Goal: Task Accomplishment & Management: Complete application form

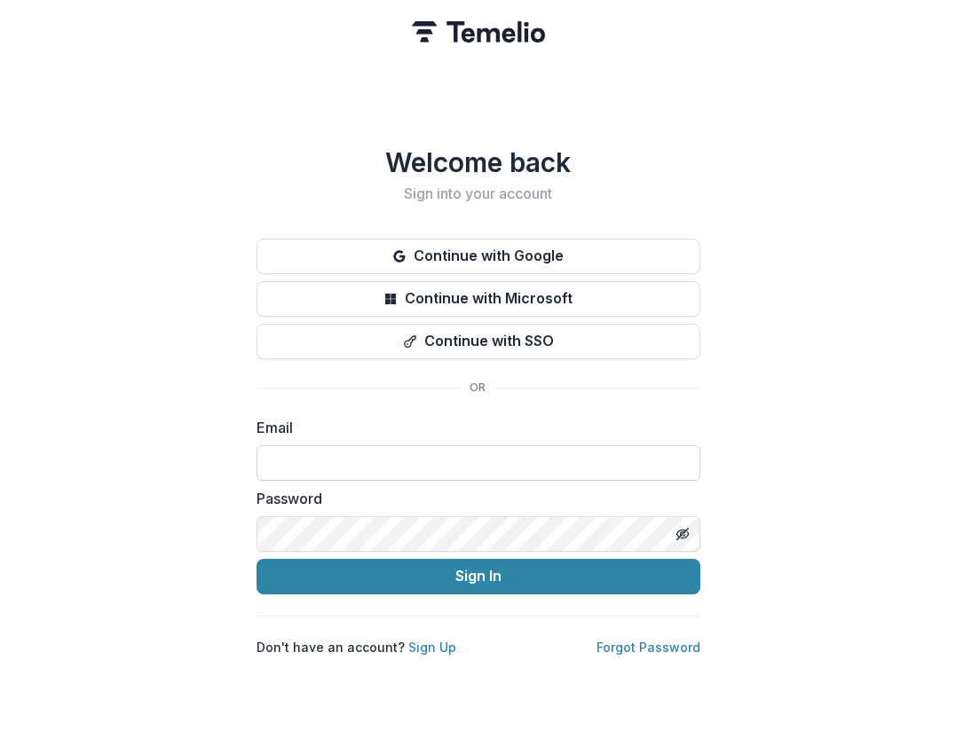
click at [424, 451] on input at bounding box center [478, 462] width 444 height 35
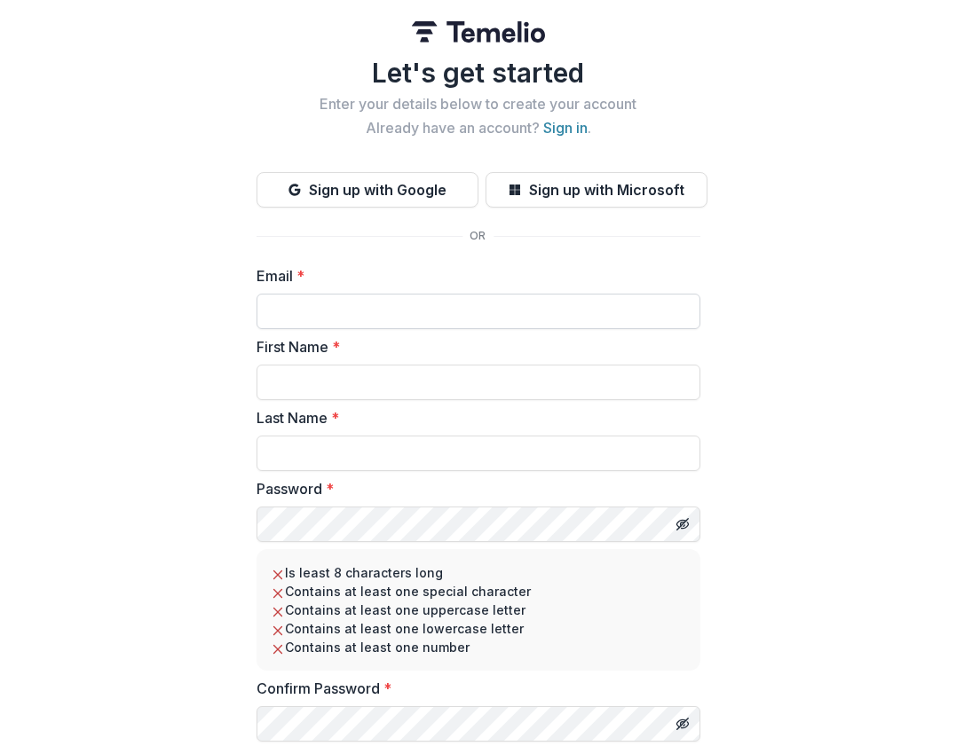
click at [381, 317] on input "Email *" at bounding box center [478, 311] width 444 height 35
type input "**********"
click at [376, 373] on input "First Name *" at bounding box center [478, 382] width 444 height 35
type input "**********"
type input "*****"
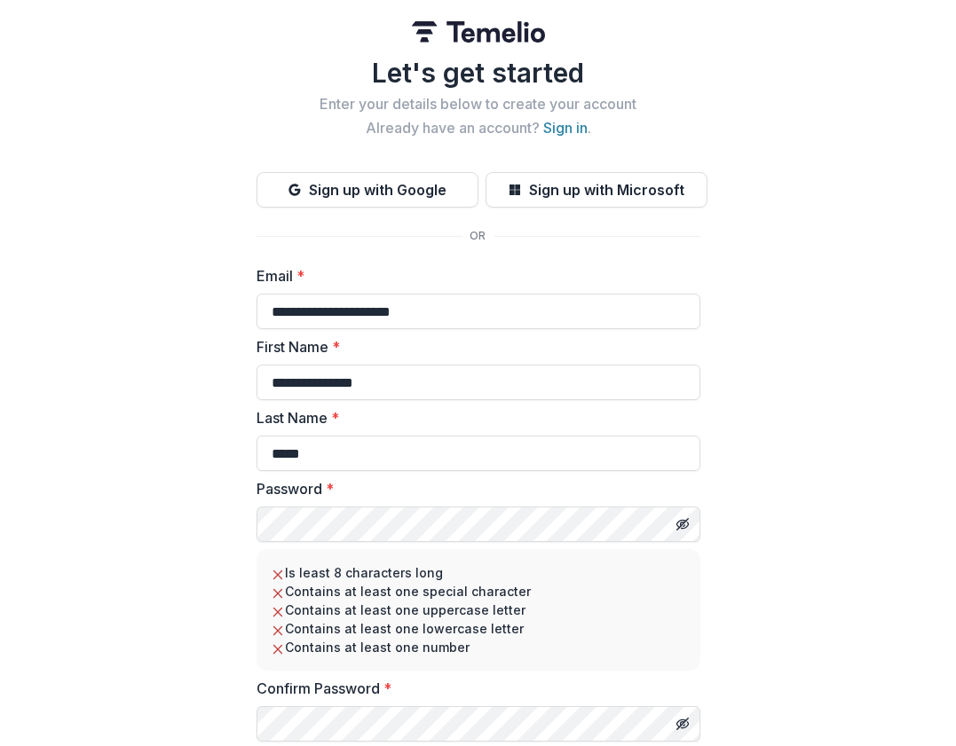
click at [372, 506] on div "Password *" at bounding box center [478, 510] width 444 height 64
click at [675, 526] on icon "Toggle password visibility" at bounding box center [682, 524] width 14 height 14
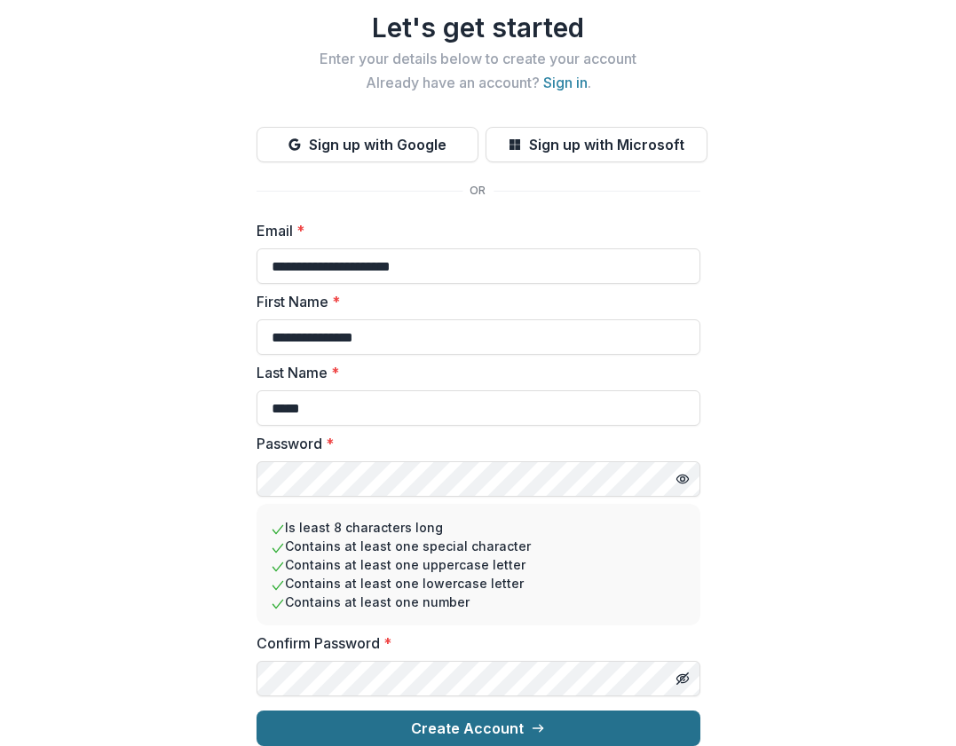
click at [451, 711] on button "Create Account" at bounding box center [478, 728] width 444 height 35
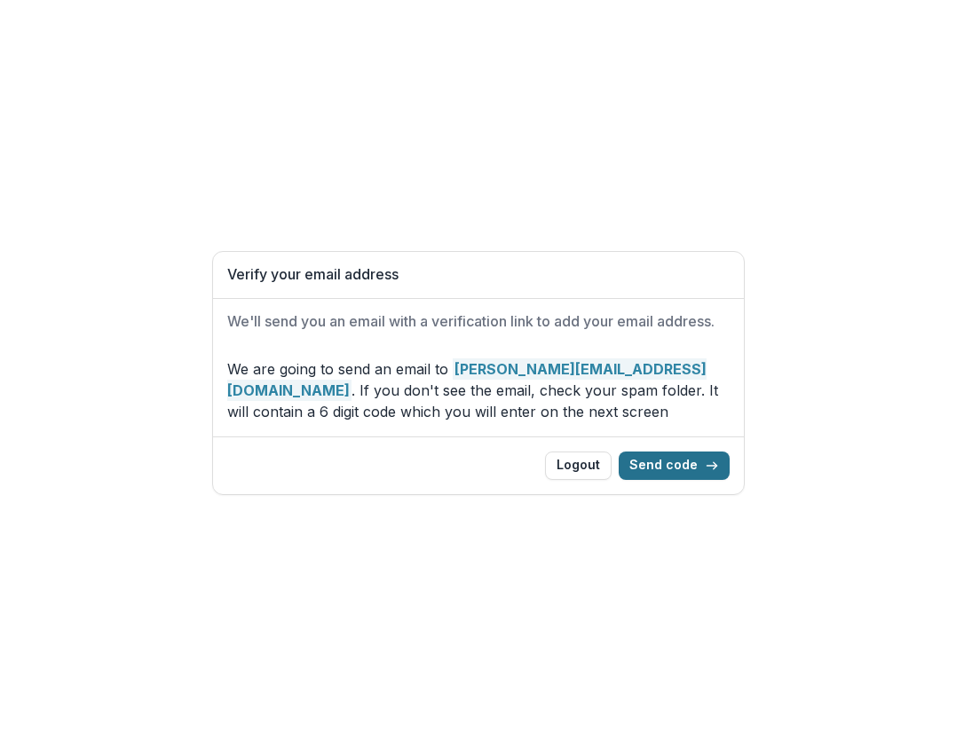
click at [693, 452] on button "Send code" at bounding box center [673, 466] width 111 height 28
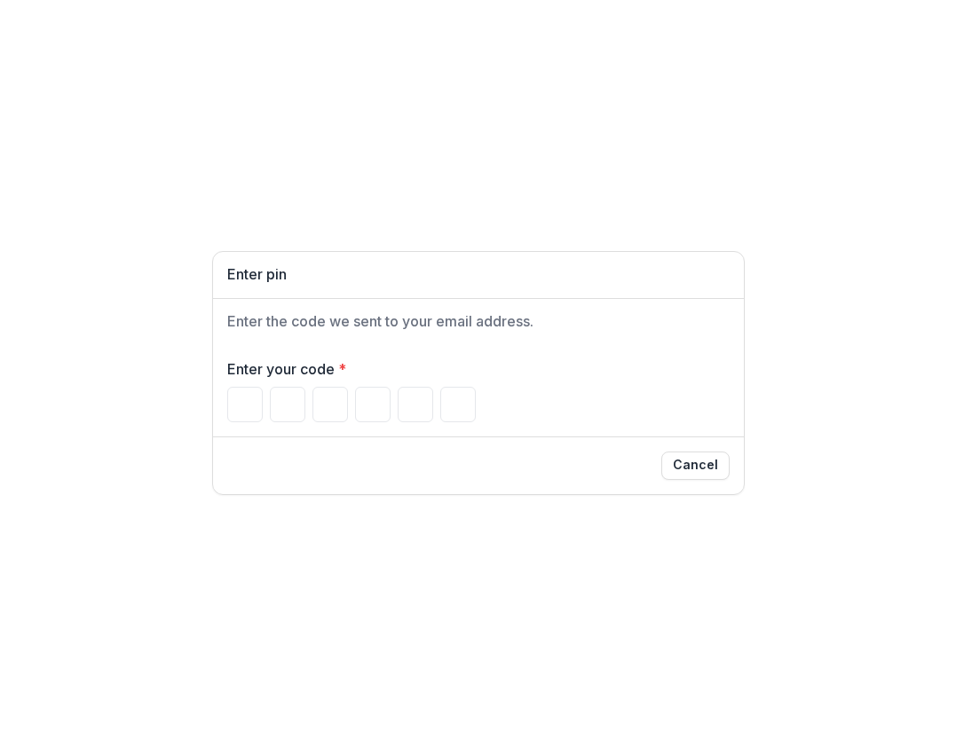
paste input "******"
type input "*"
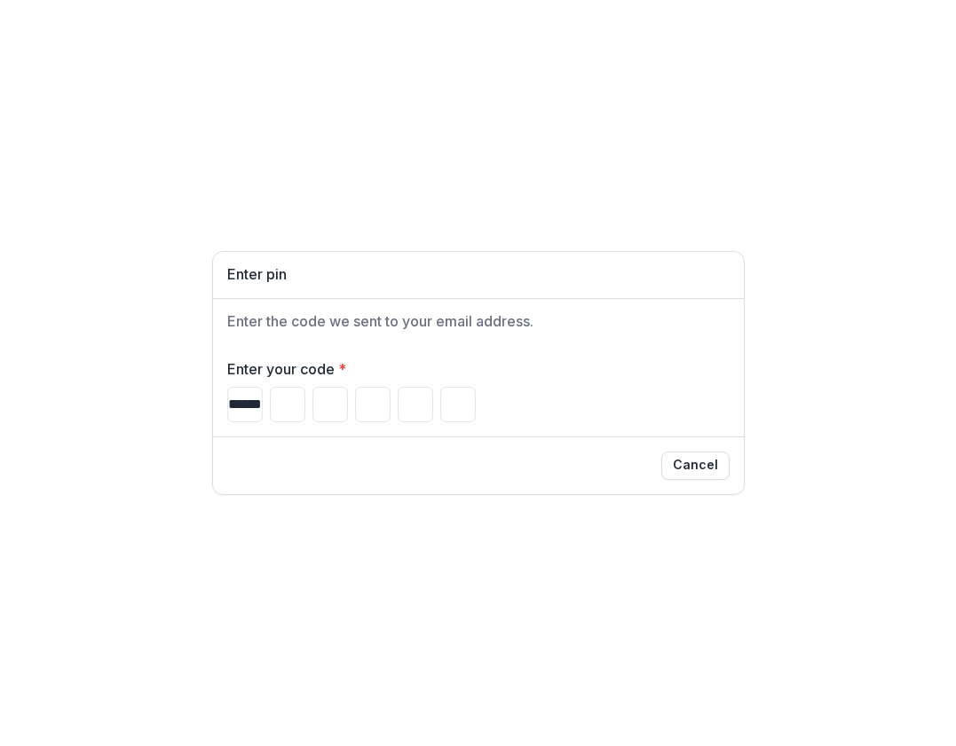
type input "*"
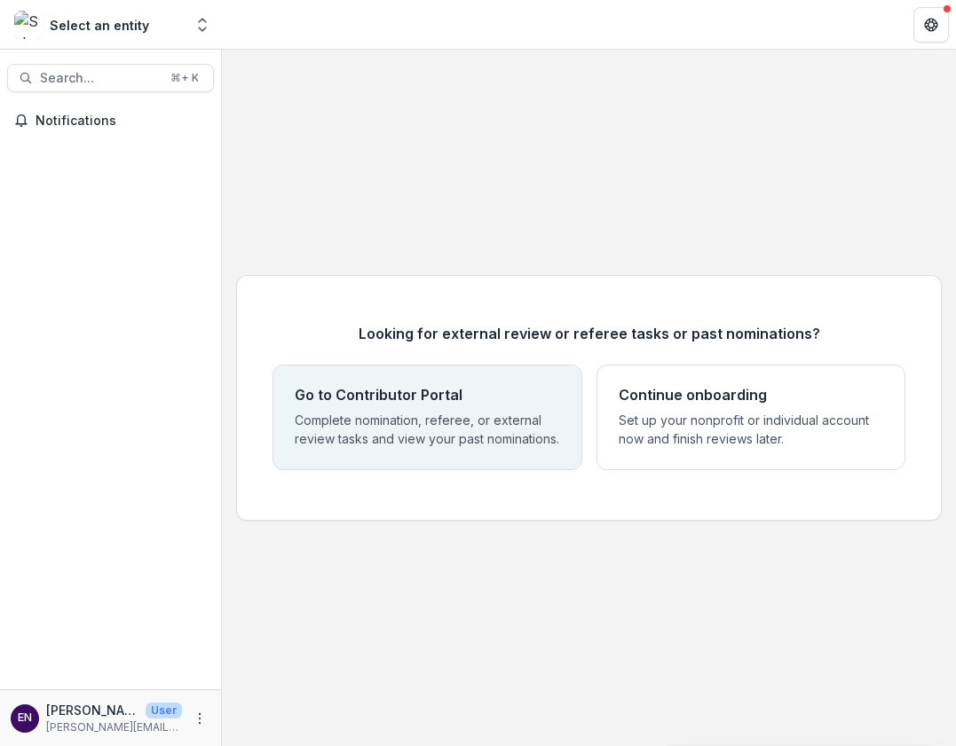
click at [480, 423] on p "Complete nomination, referee, or external review tasks and view your past nomin…" at bounding box center [427, 429] width 265 height 37
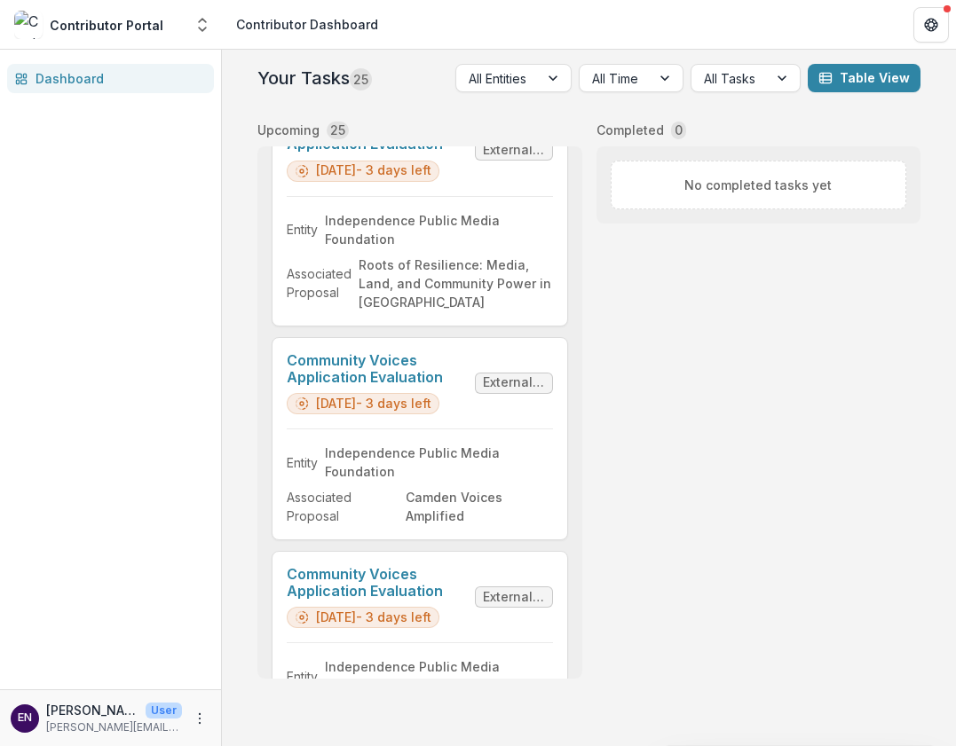
scroll to position [4947, 0]
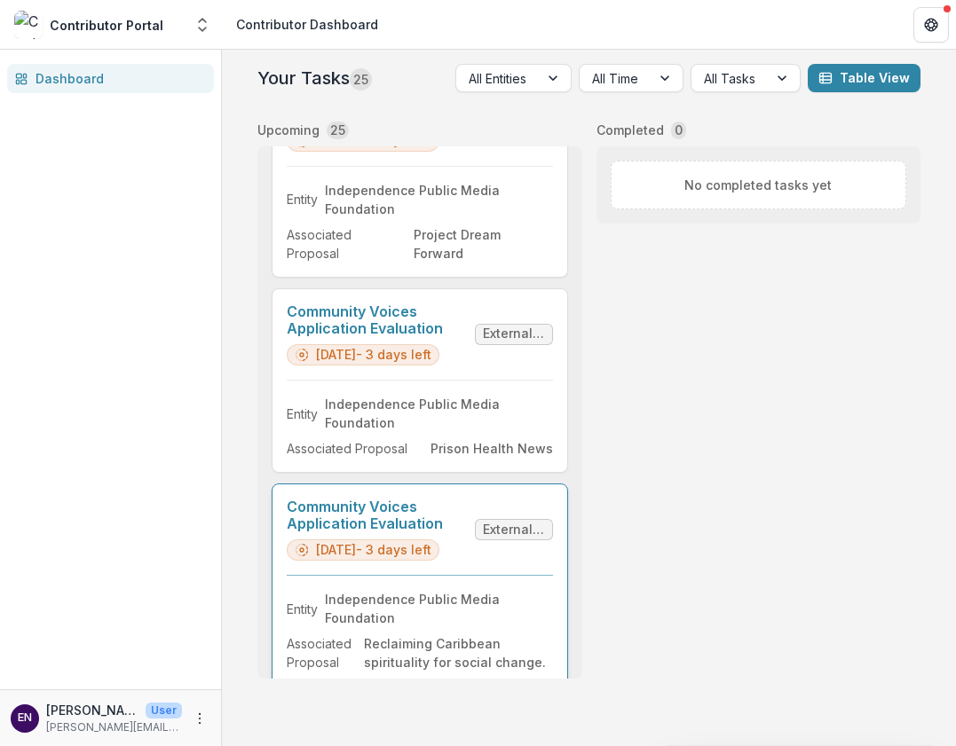
click at [415, 499] on link "Community Voices Application Evaluation" at bounding box center [377, 516] width 181 height 34
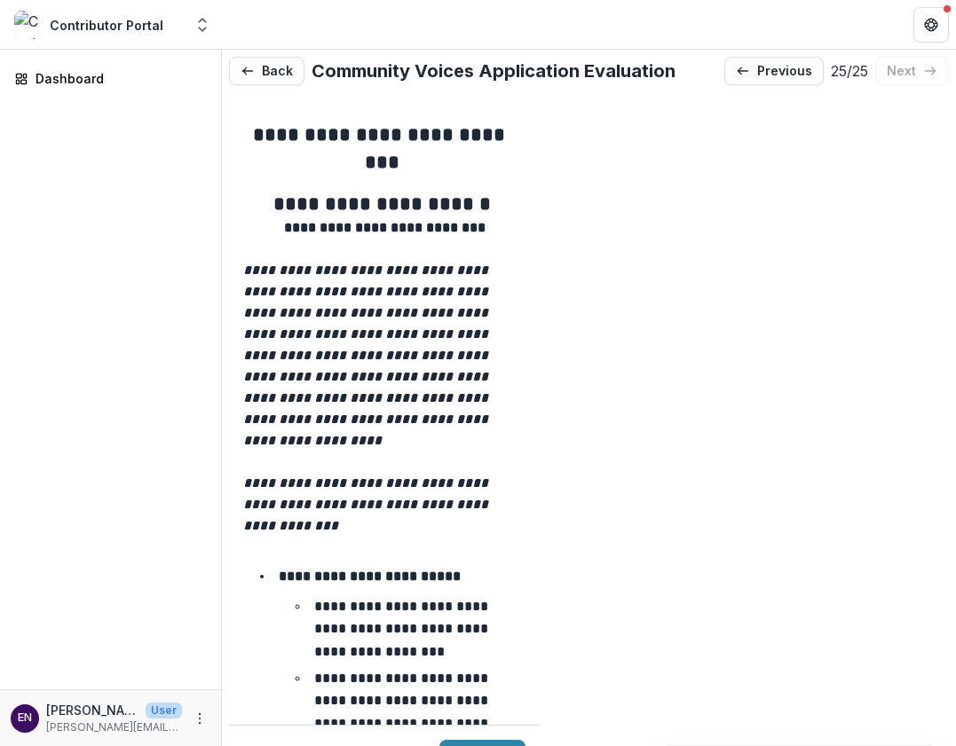
scroll to position [167, 0]
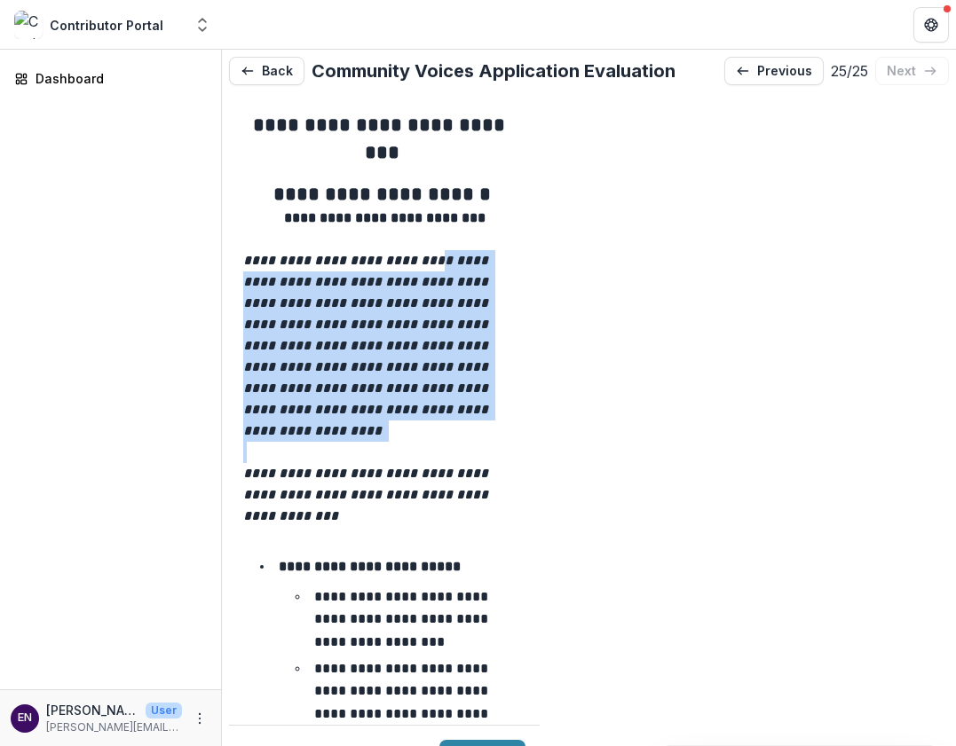
drag, startPoint x: 431, startPoint y: 263, endPoint x: 431, endPoint y: 426, distance: 163.2
click at [431, 442] on p at bounding box center [384, 452] width 282 height 21
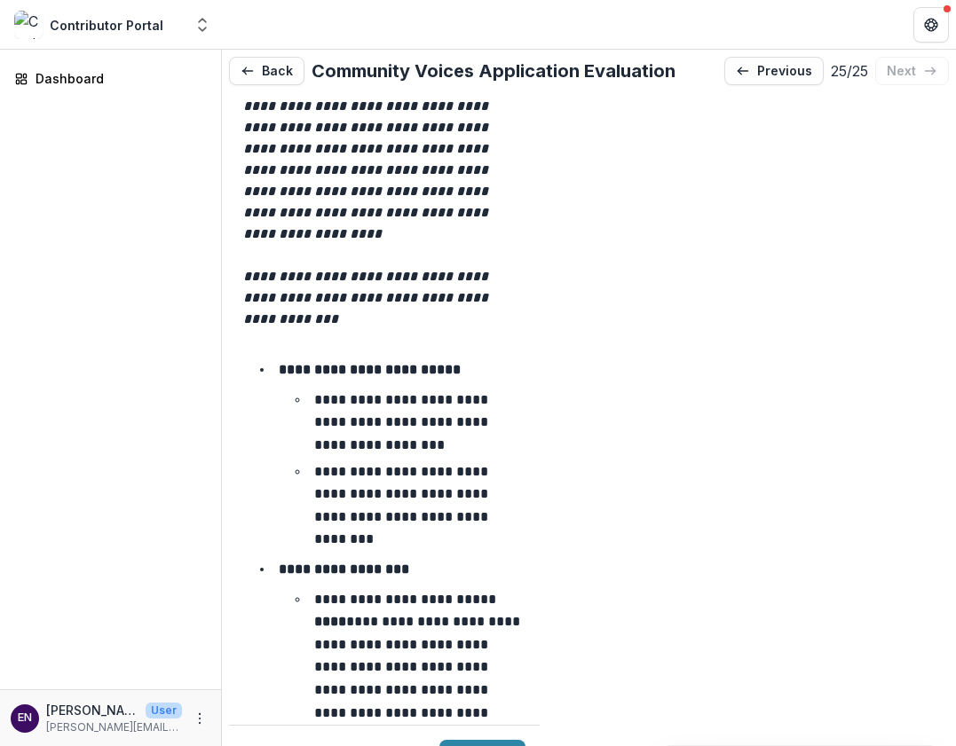
scroll to position [366, 0]
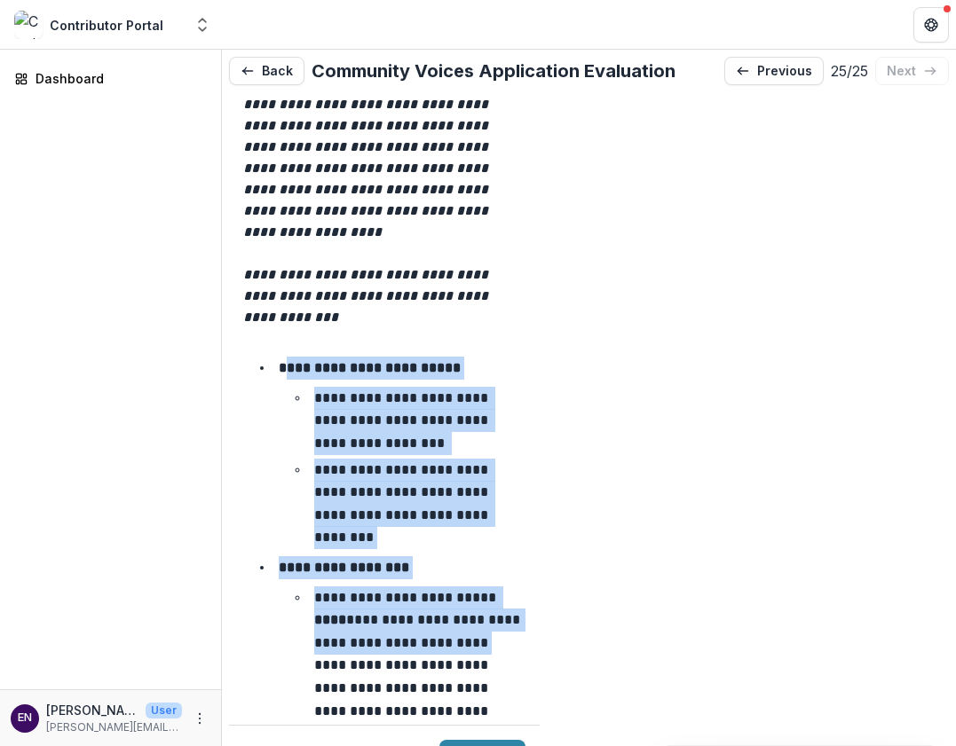
drag, startPoint x: 286, startPoint y: 341, endPoint x: 365, endPoint y: 626, distance: 296.4
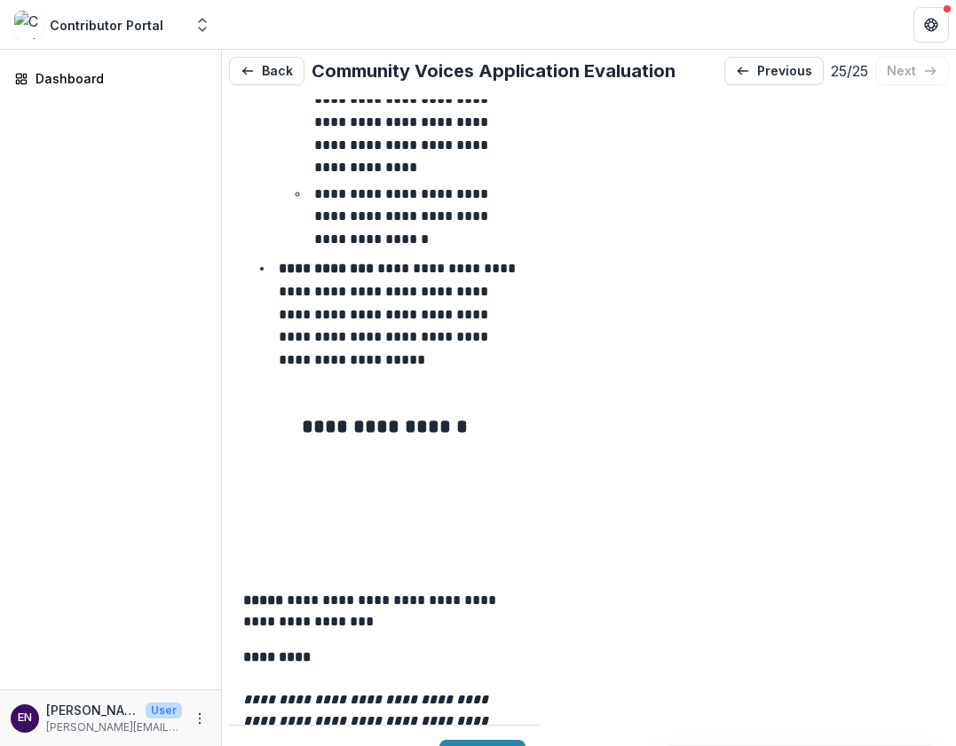
scroll to position [2435, 0]
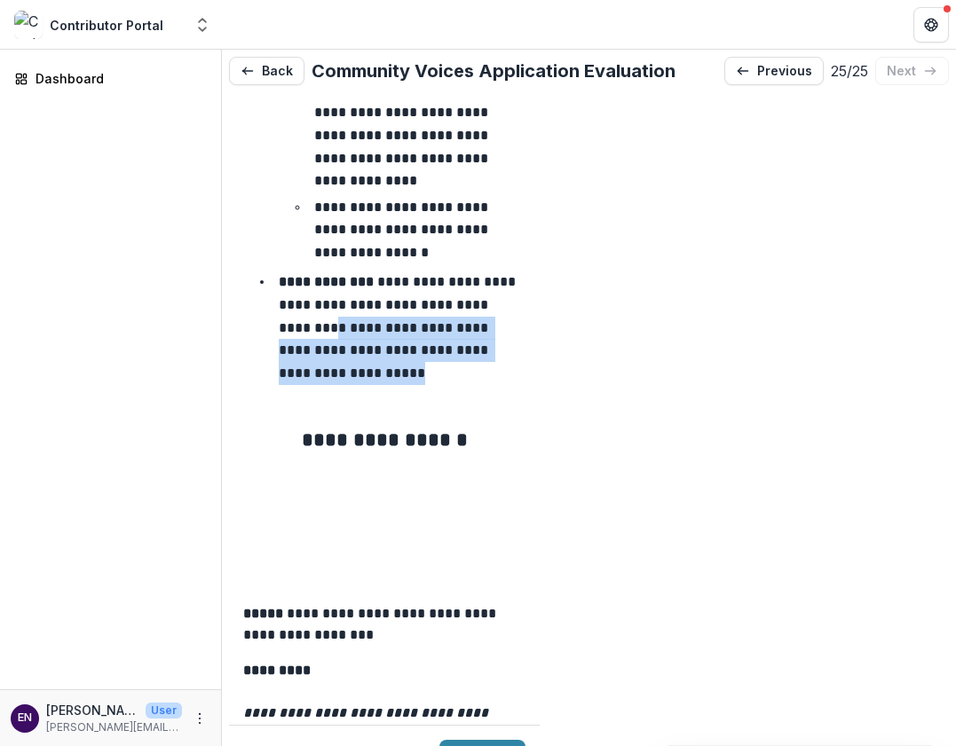
drag, startPoint x: 467, startPoint y: 283, endPoint x: 331, endPoint y: 239, distance: 142.8
click at [331, 271] on li "**********" at bounding box center [394, 328] width 261 height 114
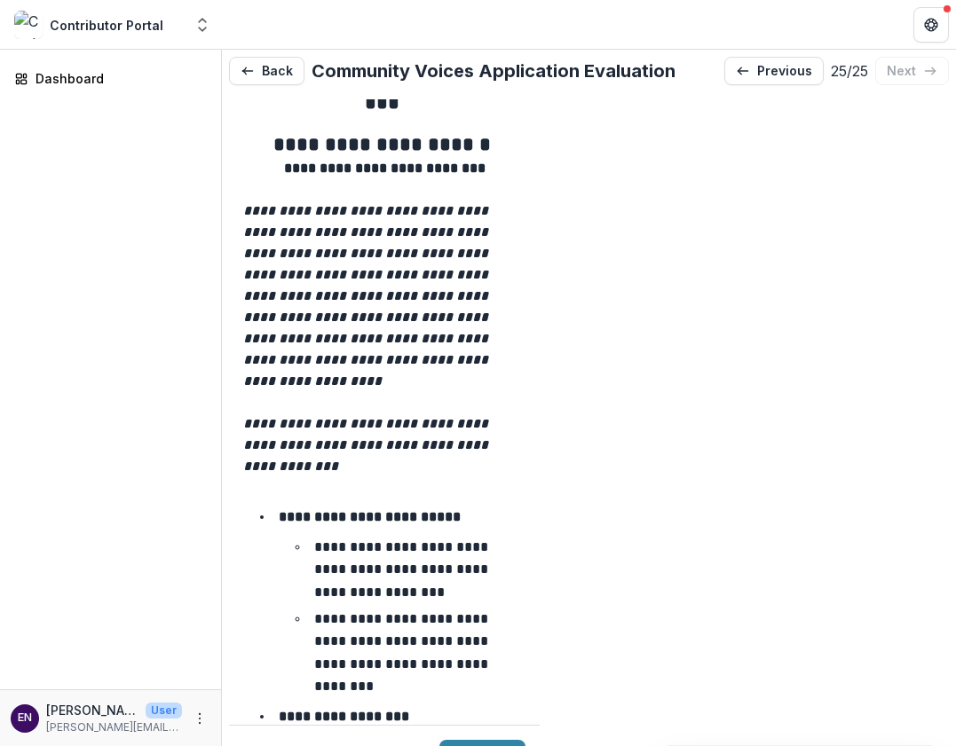
scroll to position [227, 0]
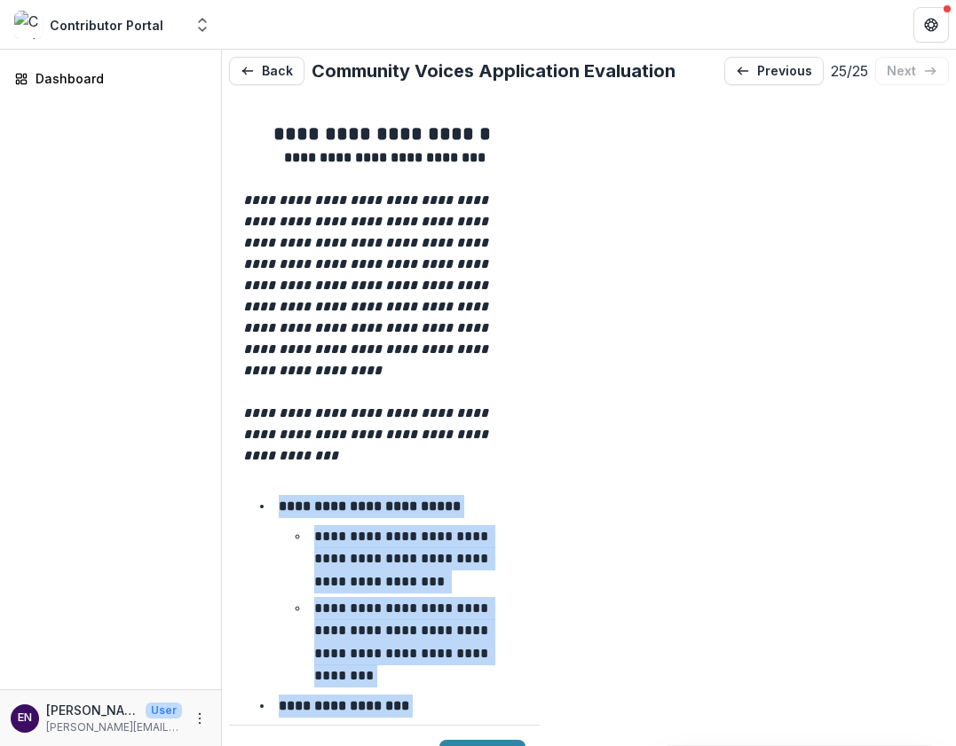
click at [272, 495] on li "**********" at bounding box center [394, 591] width 261 height 193
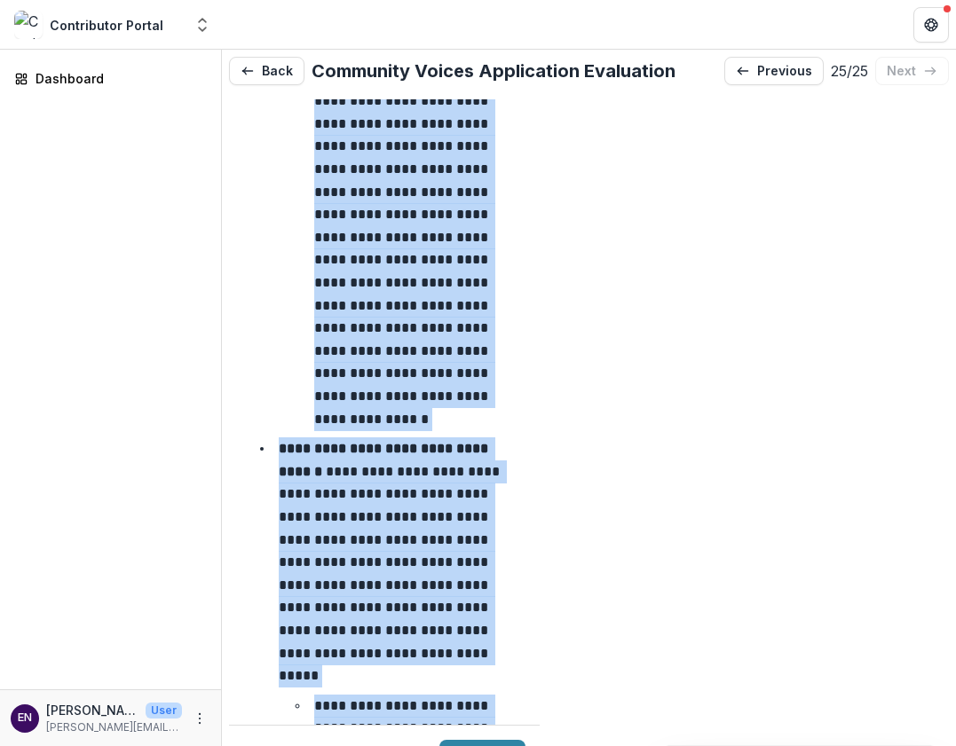
scroll to position [1776, 0]
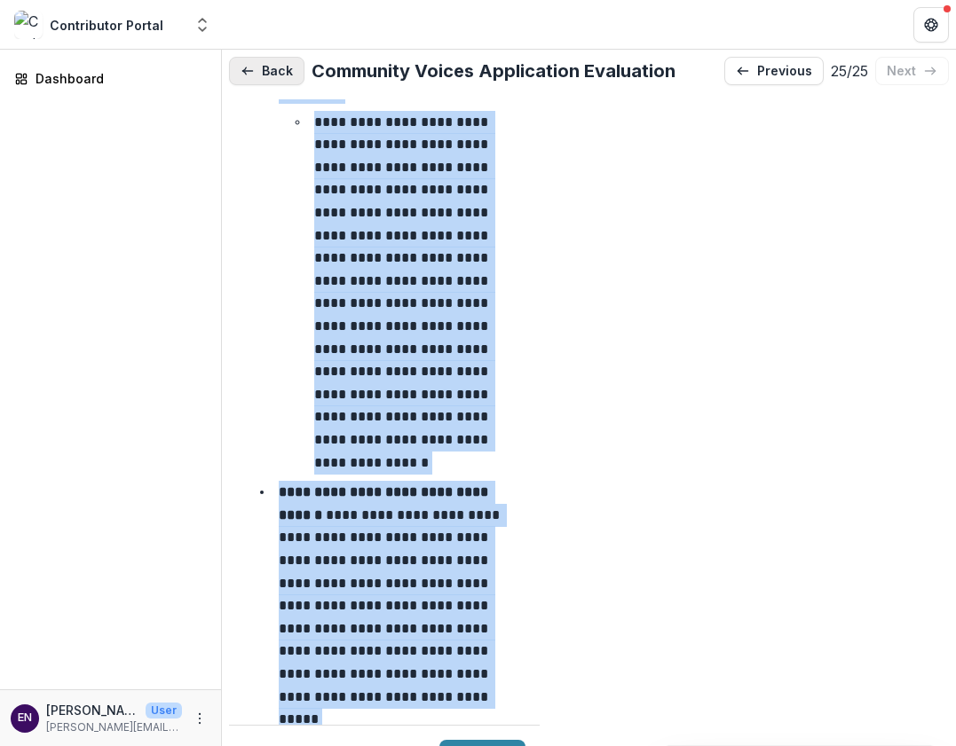
click at [260, 77] on button "Back" at bounding box center [266, 71] width 75 height 28
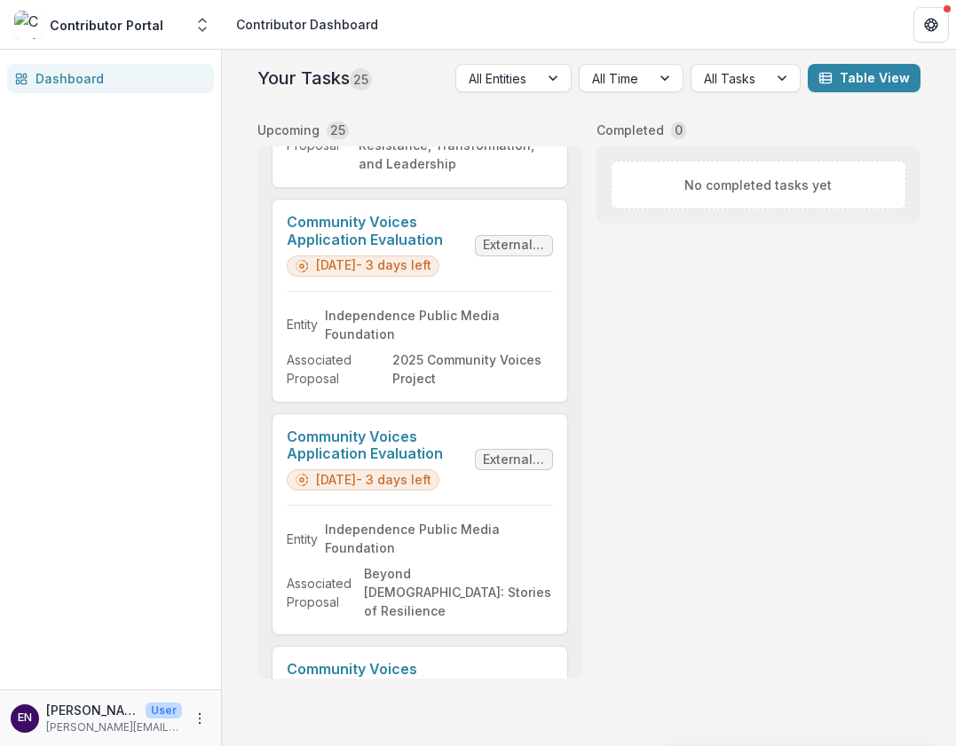
scroll to position [4947, 0]
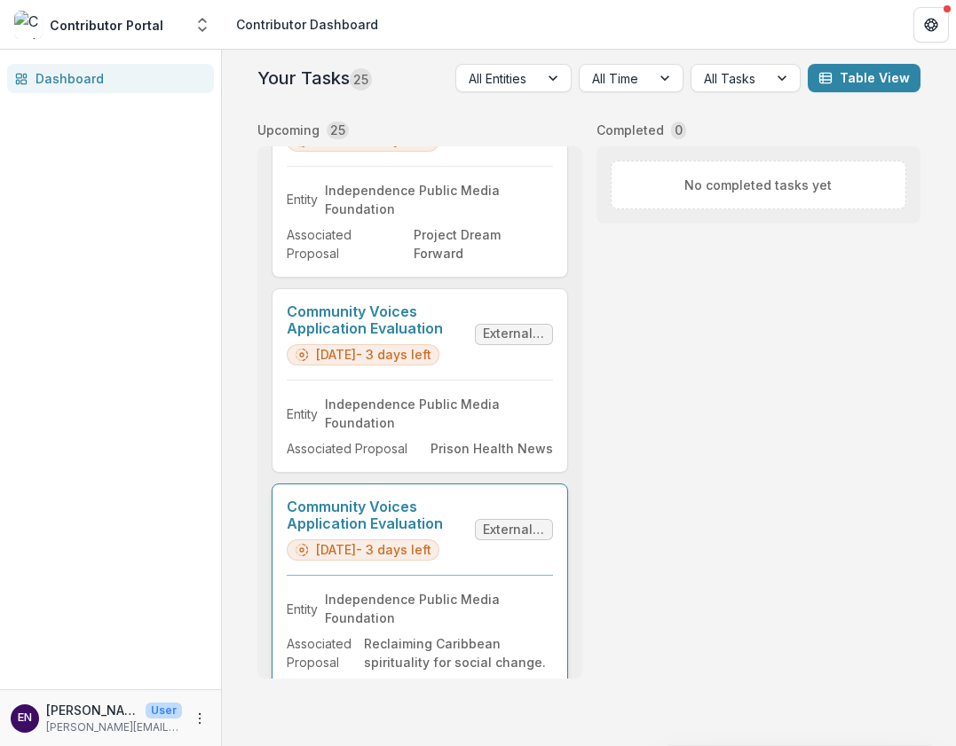
click at [366, 499] on link "Community Voices Application Evaluation" at bounding box center [377, 516] width 181 height 34
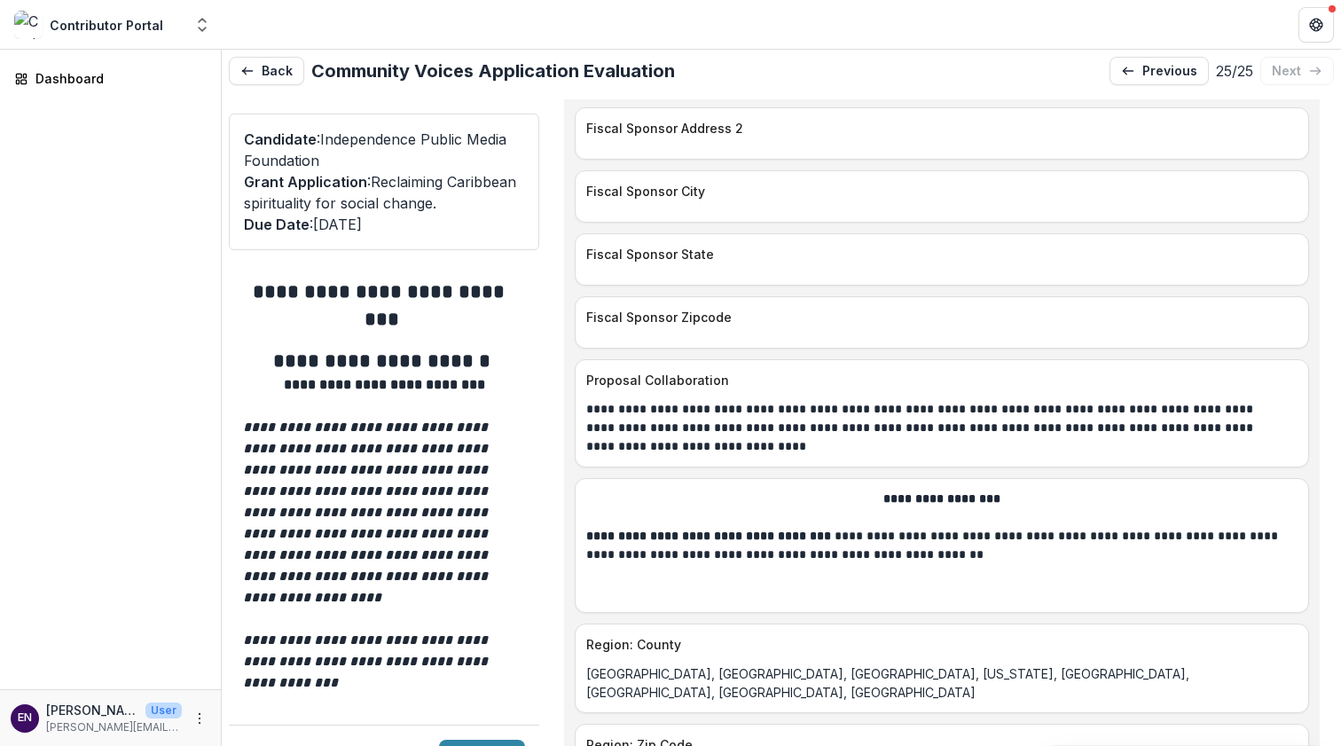
scroll to position [3862, 0]
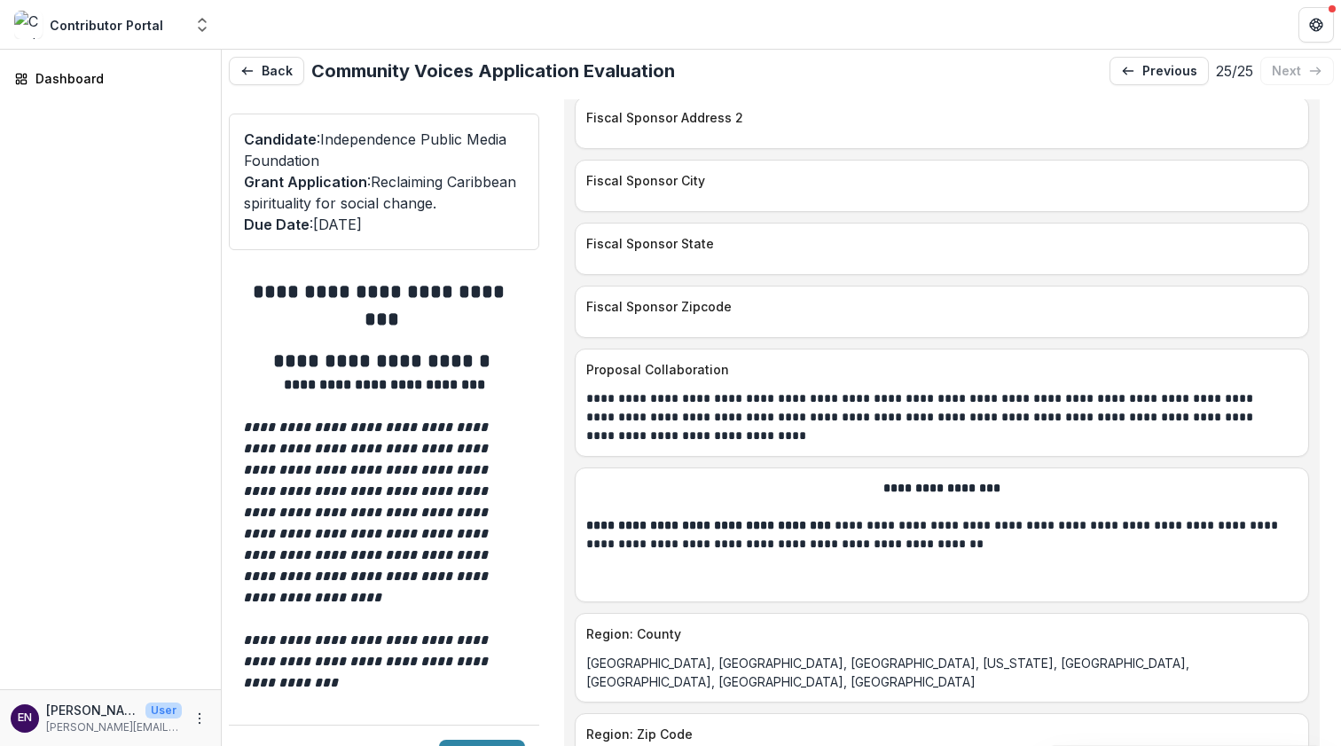
drag, startPoint x: 657, startPoint y: 342, endPoint x: 669, endPoint y: 380, distance: 39.0
click at [669, 389] on p "**********" at bounding box center [936, 417] width 701 height 56
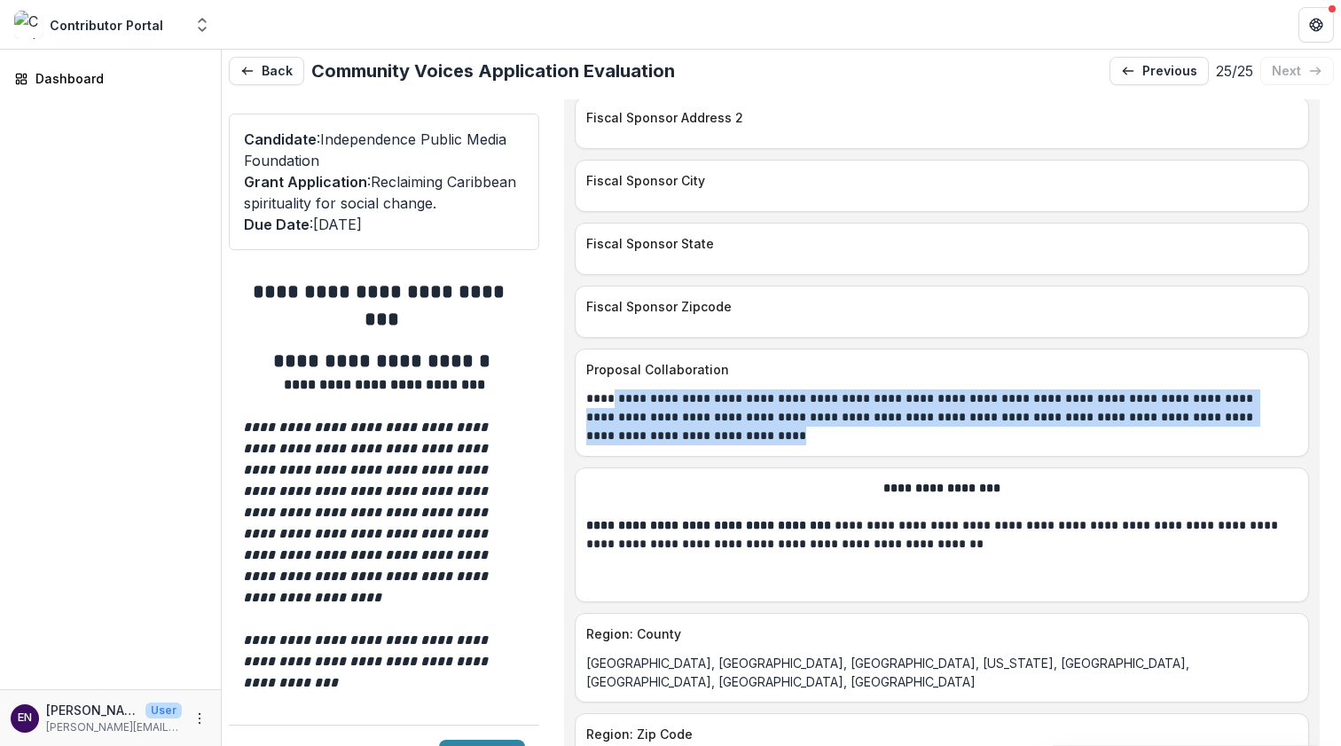
drag, startPoint x: 669, startPoint y: 385, endPoint x: 609, endPoint y: 346, distance: 71.9
click at [609, 389] on p "**********" at bounding box center [936, 417] width 701 height 56
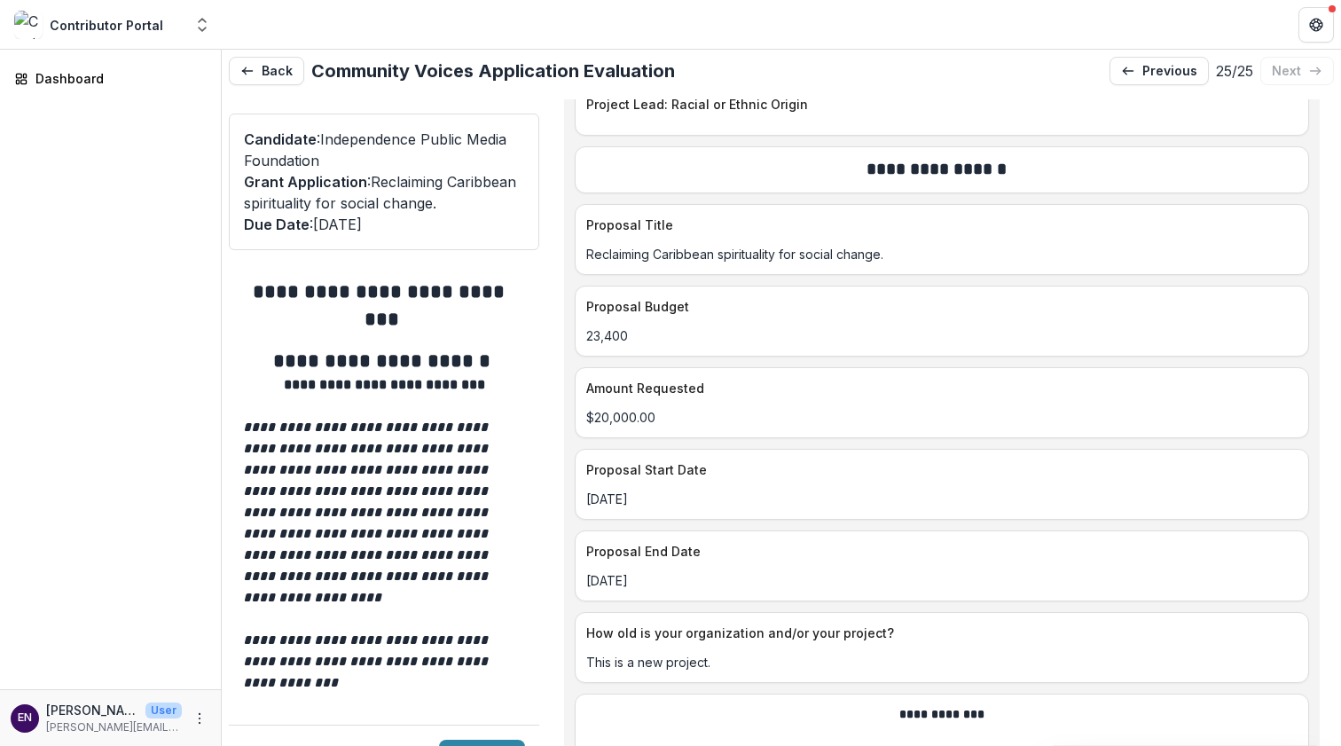
scroll to position [7370, 0]
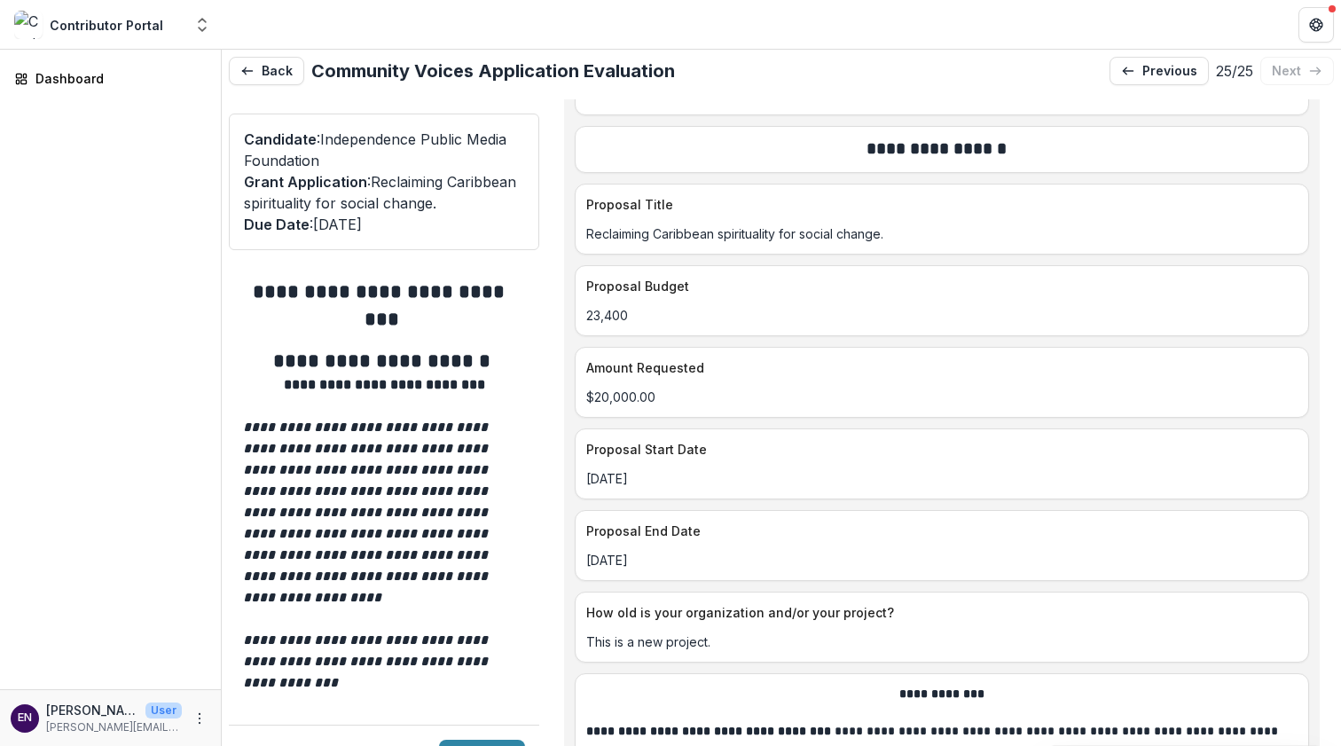
click at [647, 388] on p "$20,000.00" at bounding box center [942, 397] width 712 height 19
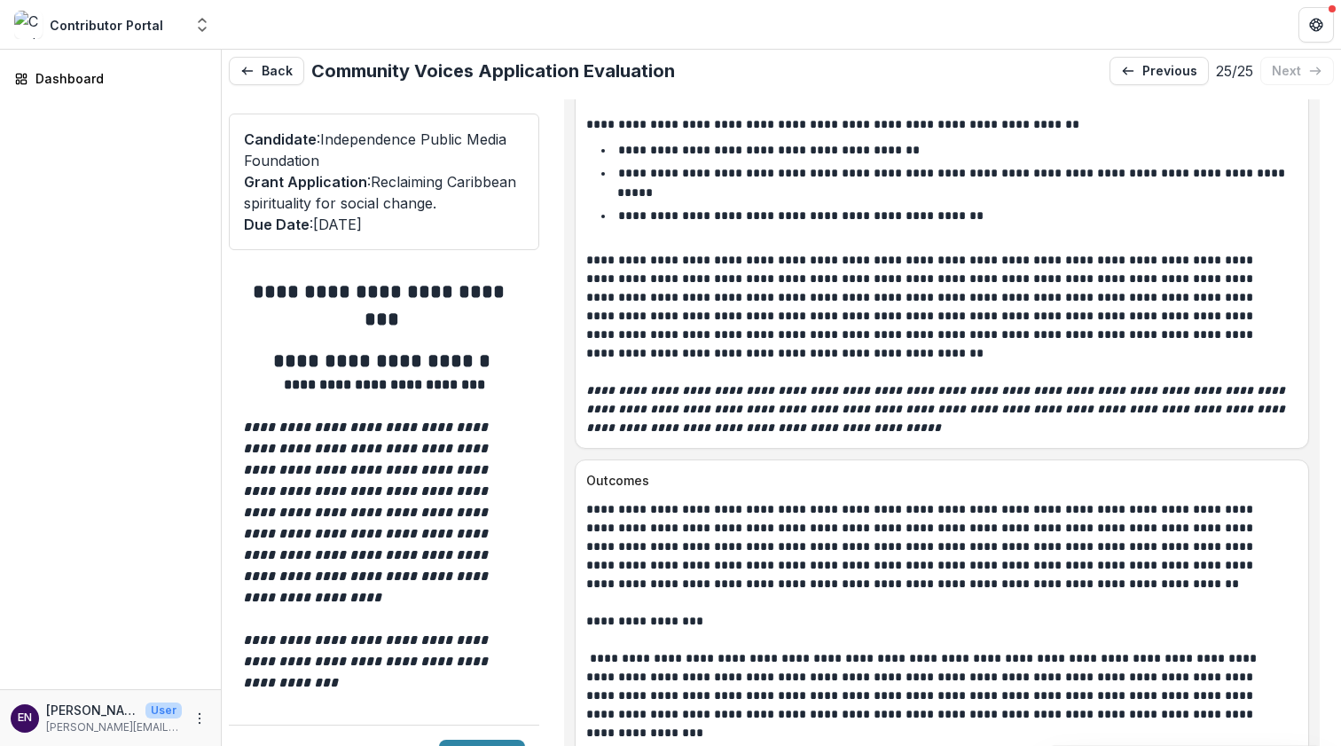
scroll to position [8711, 0]
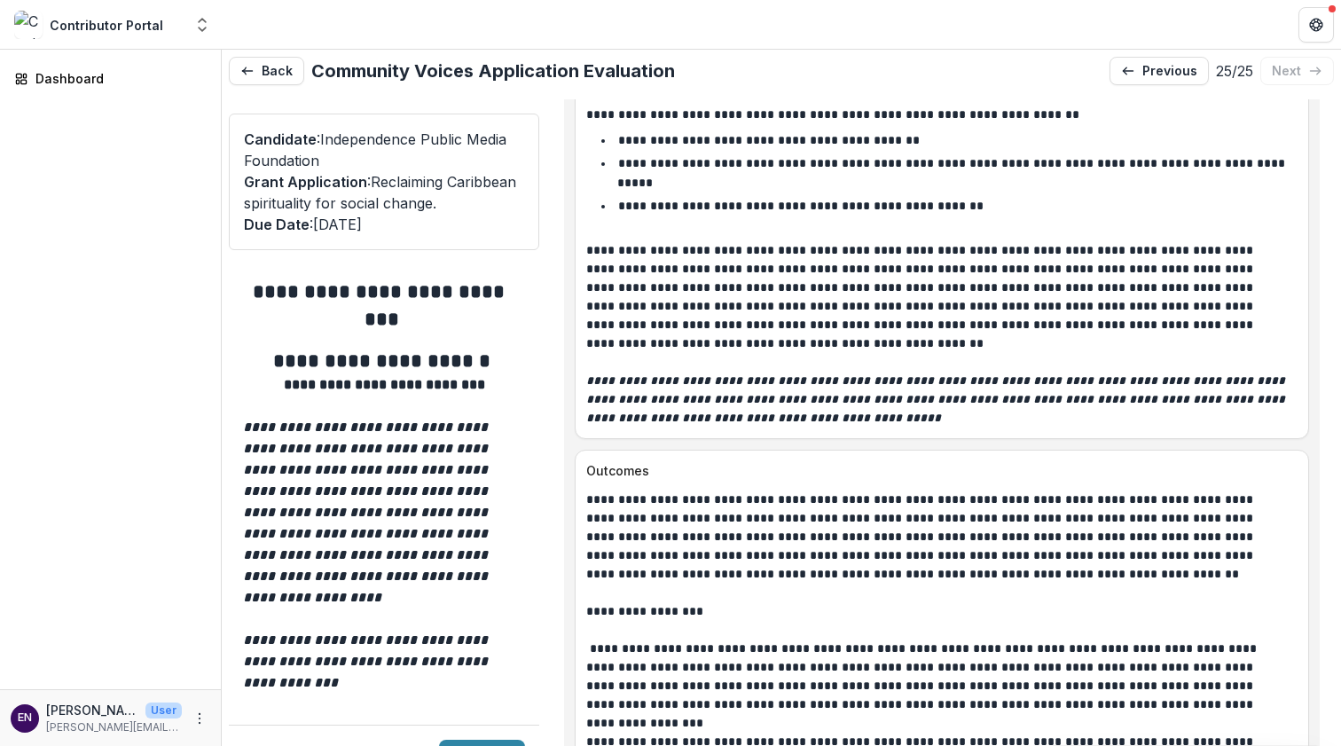
click at [659, 374] on em "**********" at bounding box center [937, 399] width 703 height 50
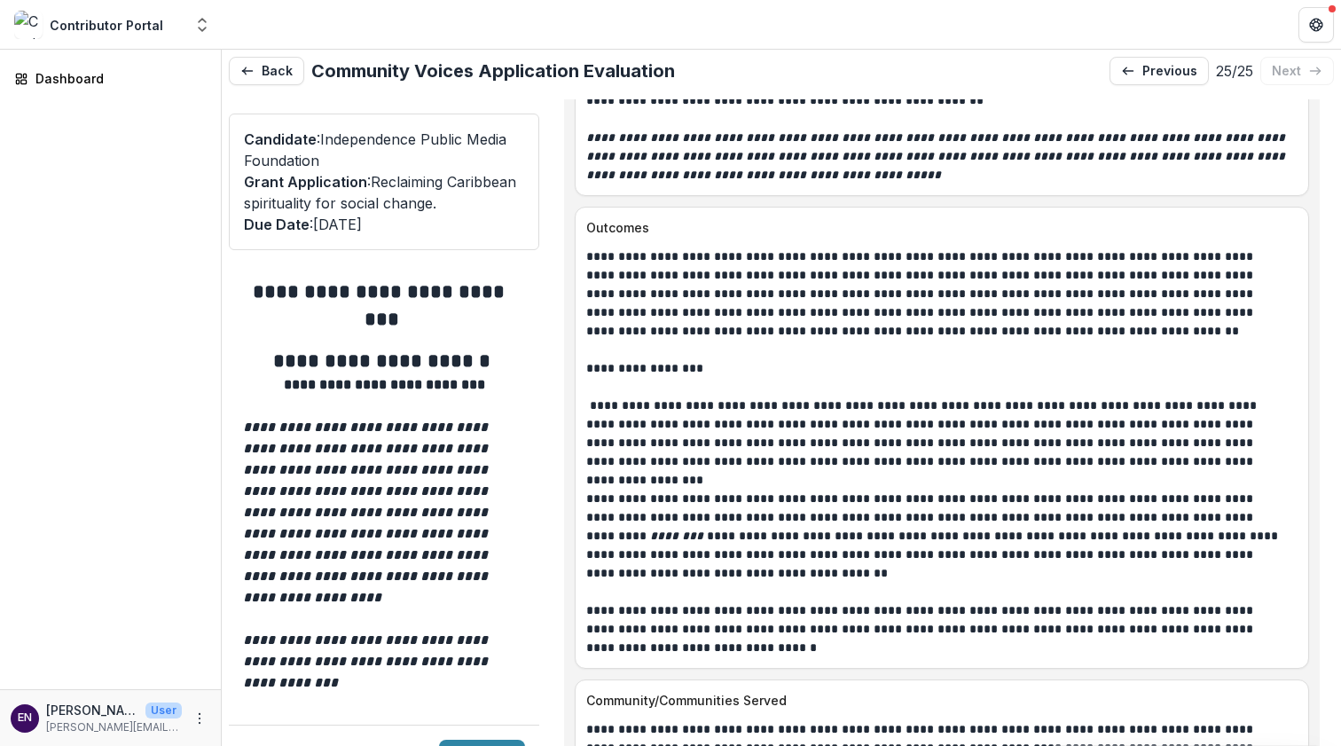
scroll to position [8965, 0]
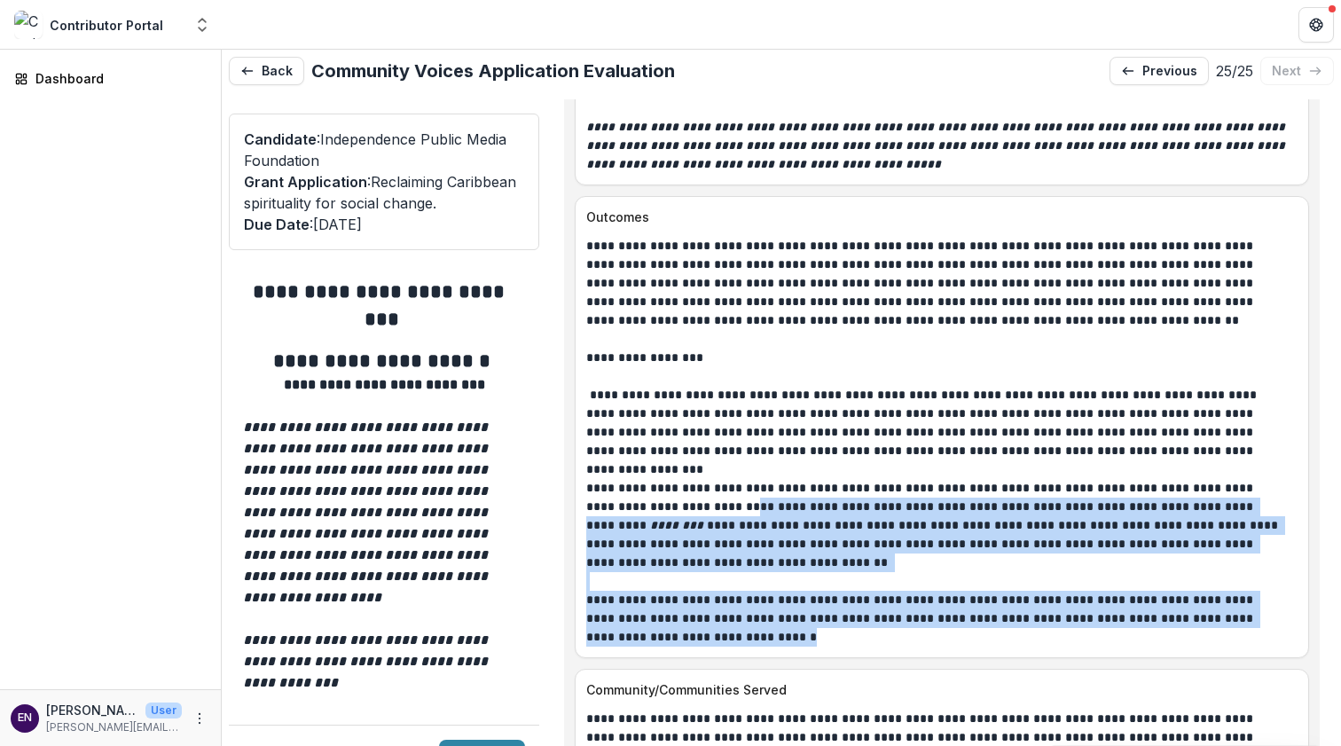
drag, startPoint x: 705, startPoint y: 421, endPoint x: 729, endPoint y: 564, distance: 144.8
click at [729, 564] on div "**********" at bounding box center [942, 442] width 712 height 410
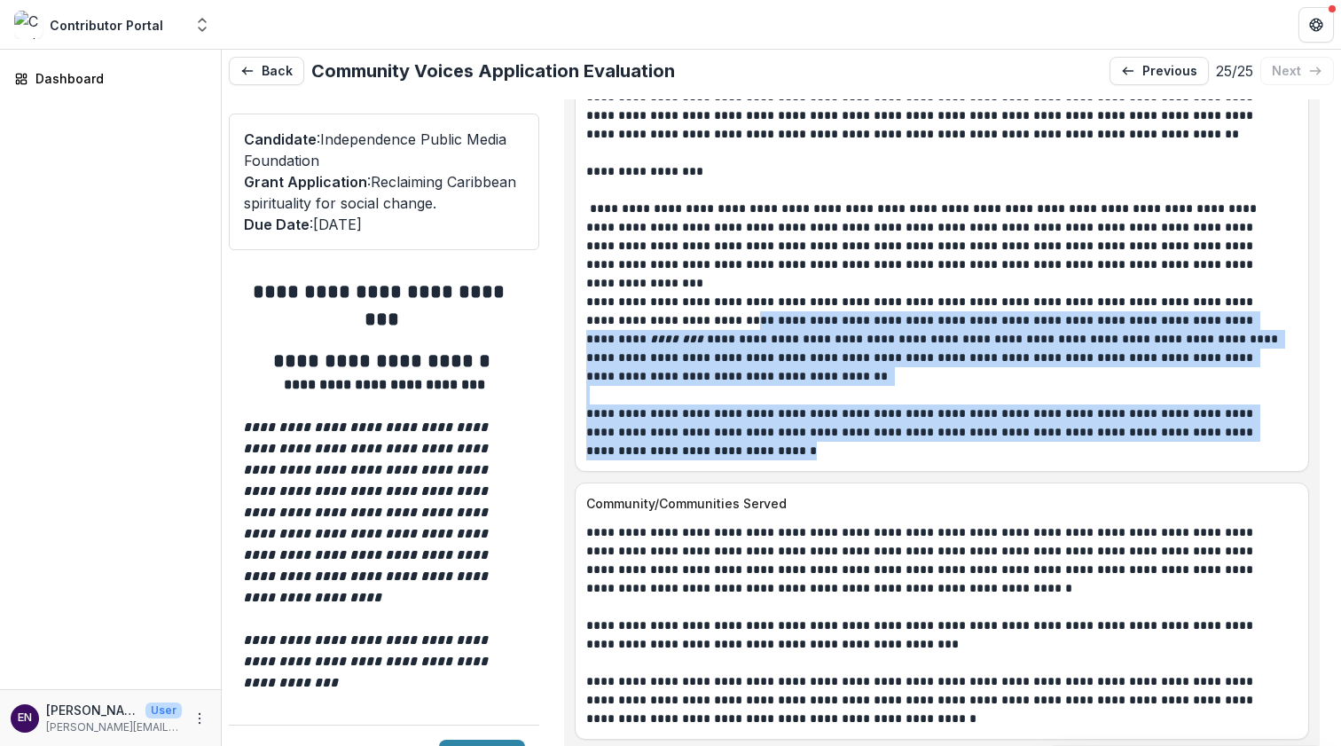
scroll to position [9152, 0]
click at [683, 404] on p "**********" at bounding box center [936, 432] width 701 height 56
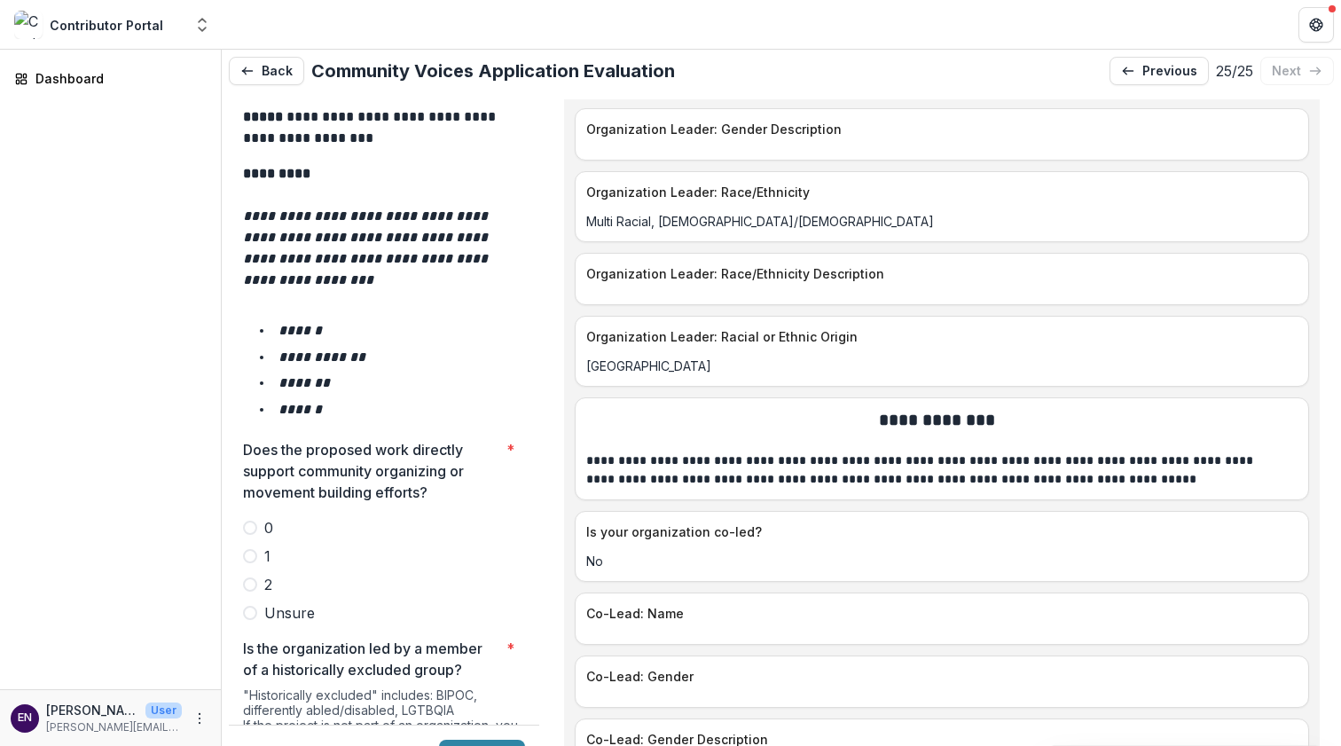
scroll to position [5909, 0]
click at [256, 549] on span at bounding box center [250, 556] width 14 height 14
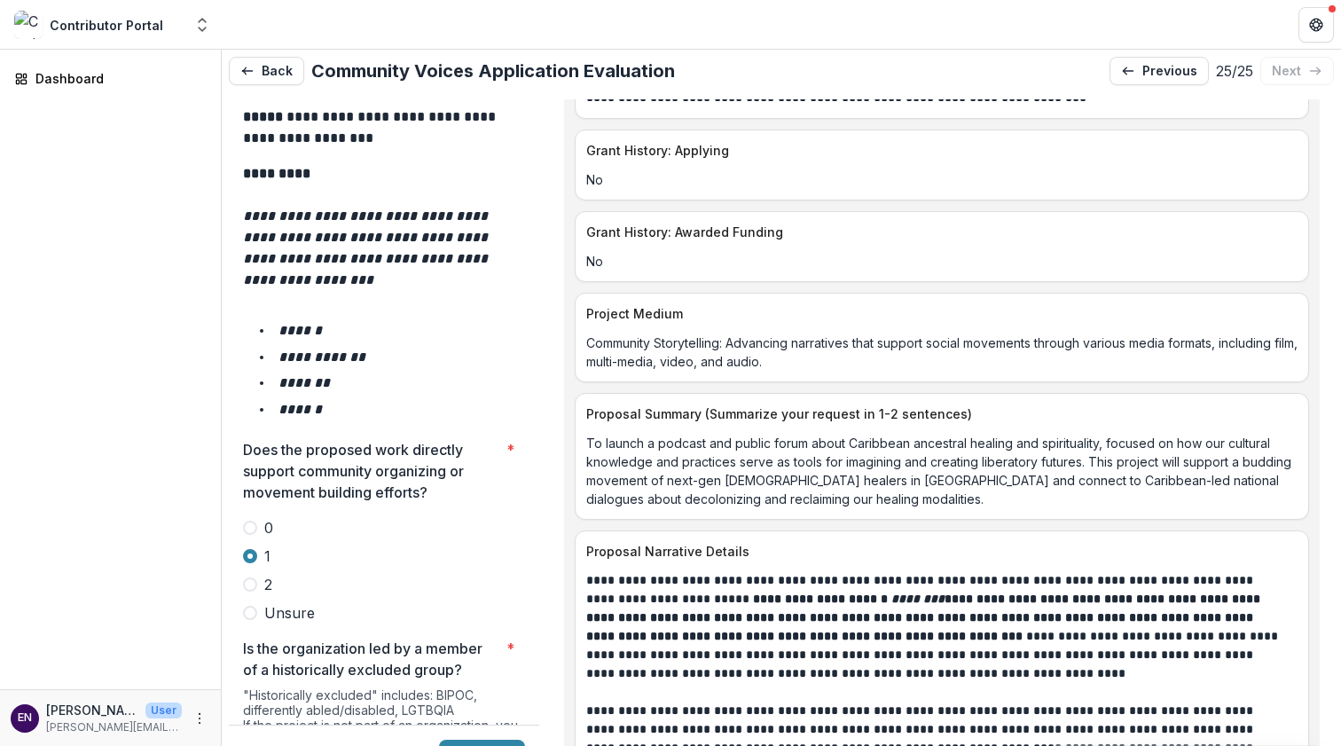
scroll to position [8116, 0]
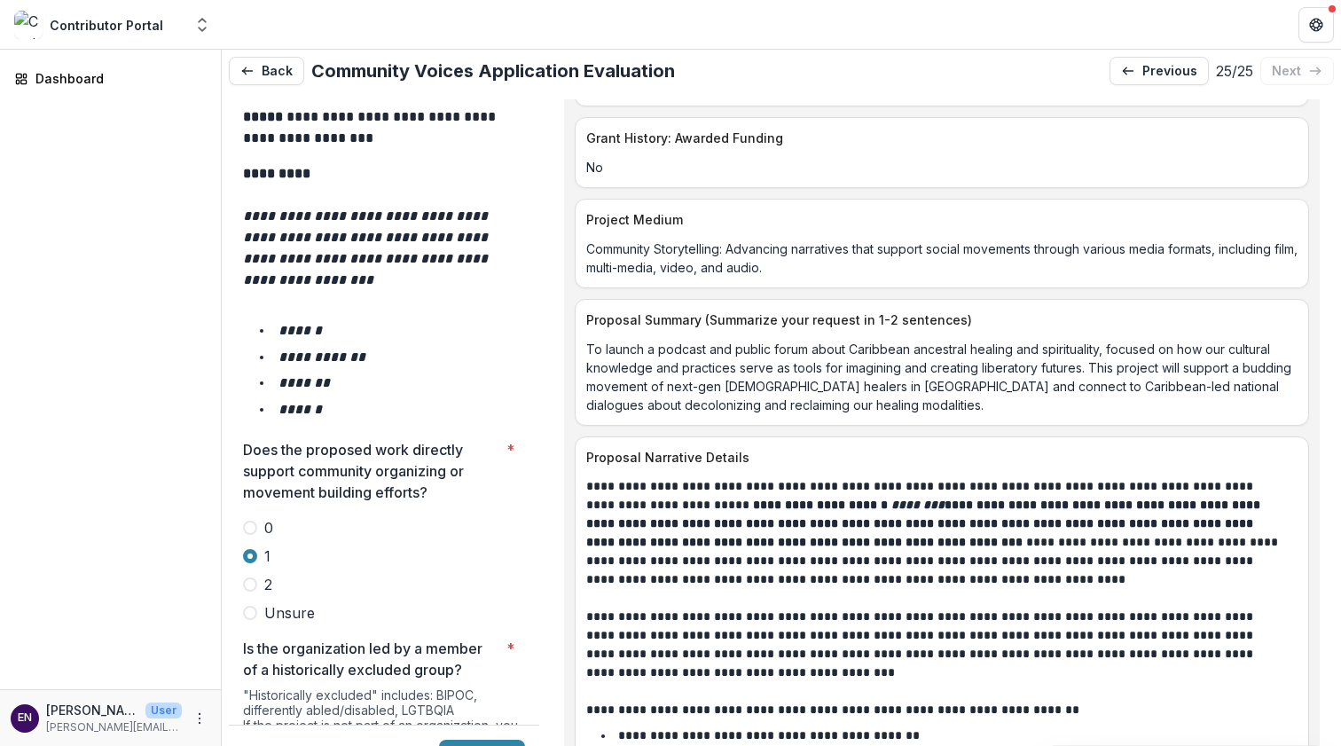
click at [258, 574] on label "2" at bounding box center [384, 584] width 282 height 21
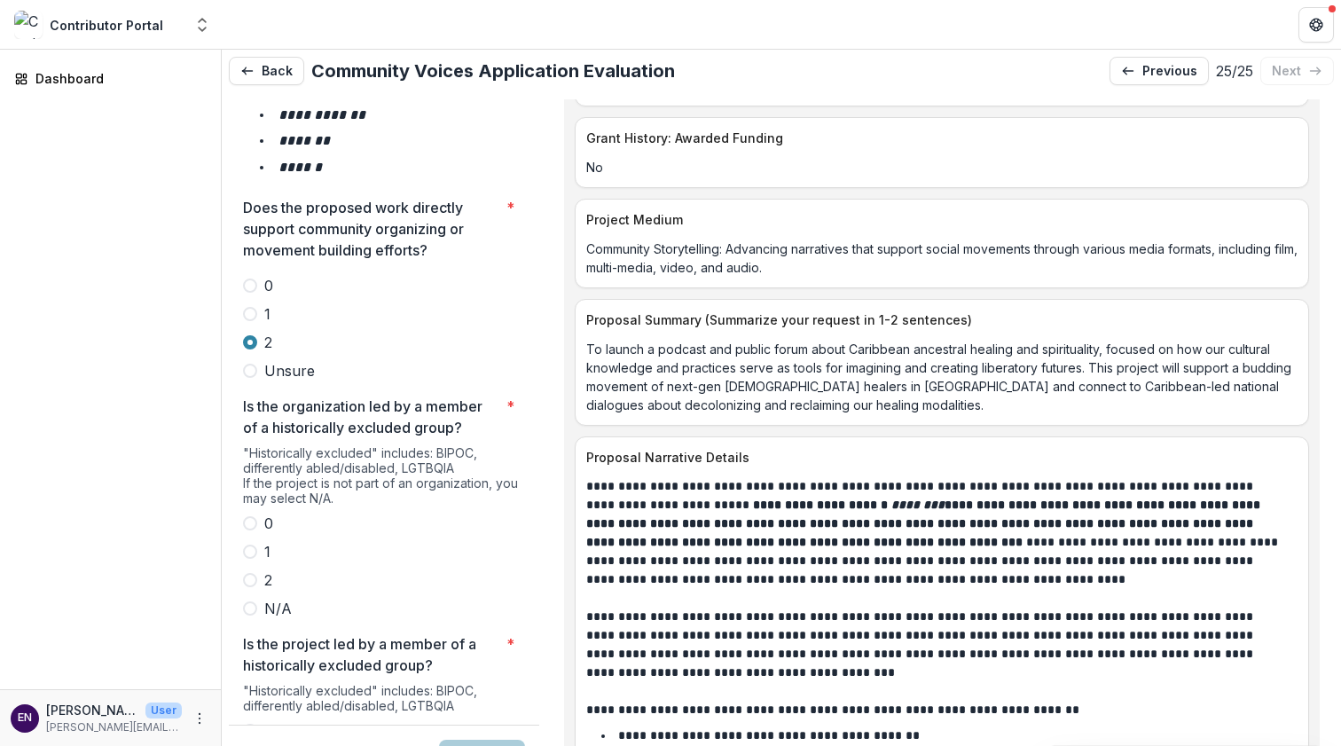
scroll to position [3220, 0]
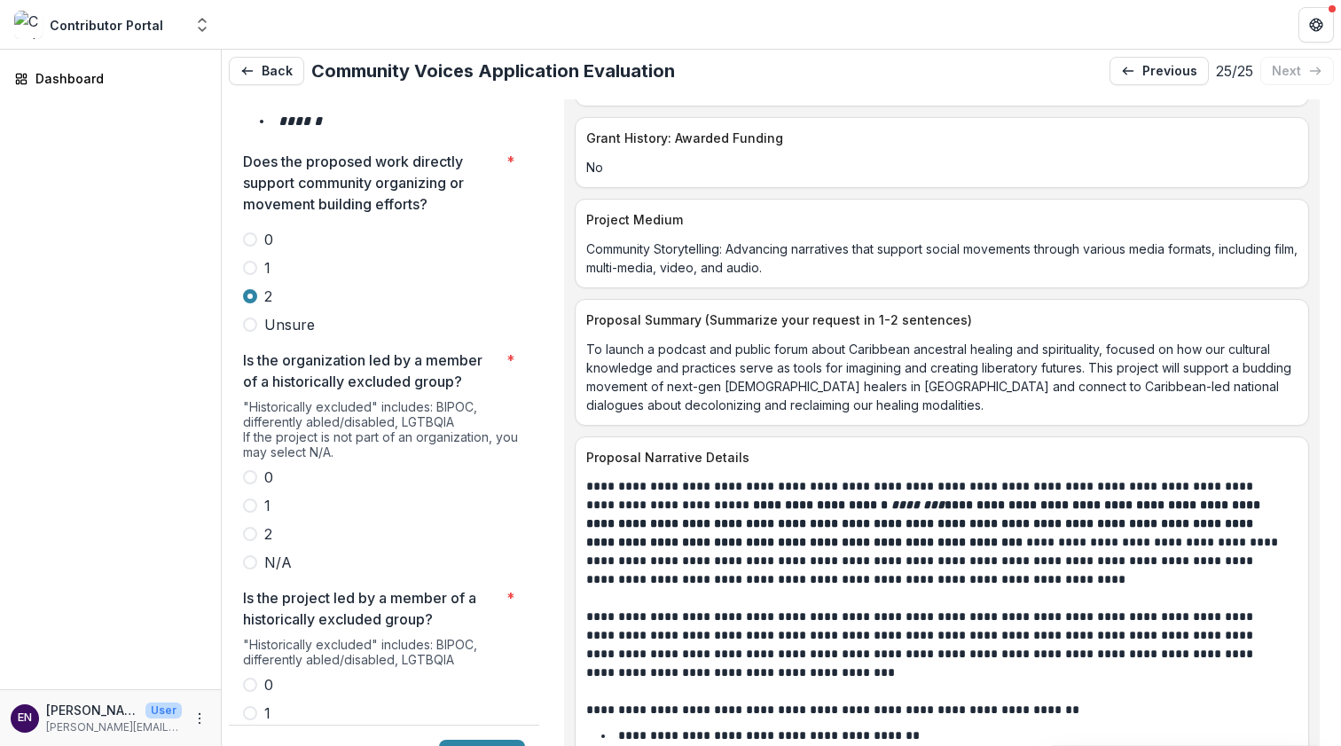
click at [245, 527] on span at bounding box center [250, 534] width 14 height 14
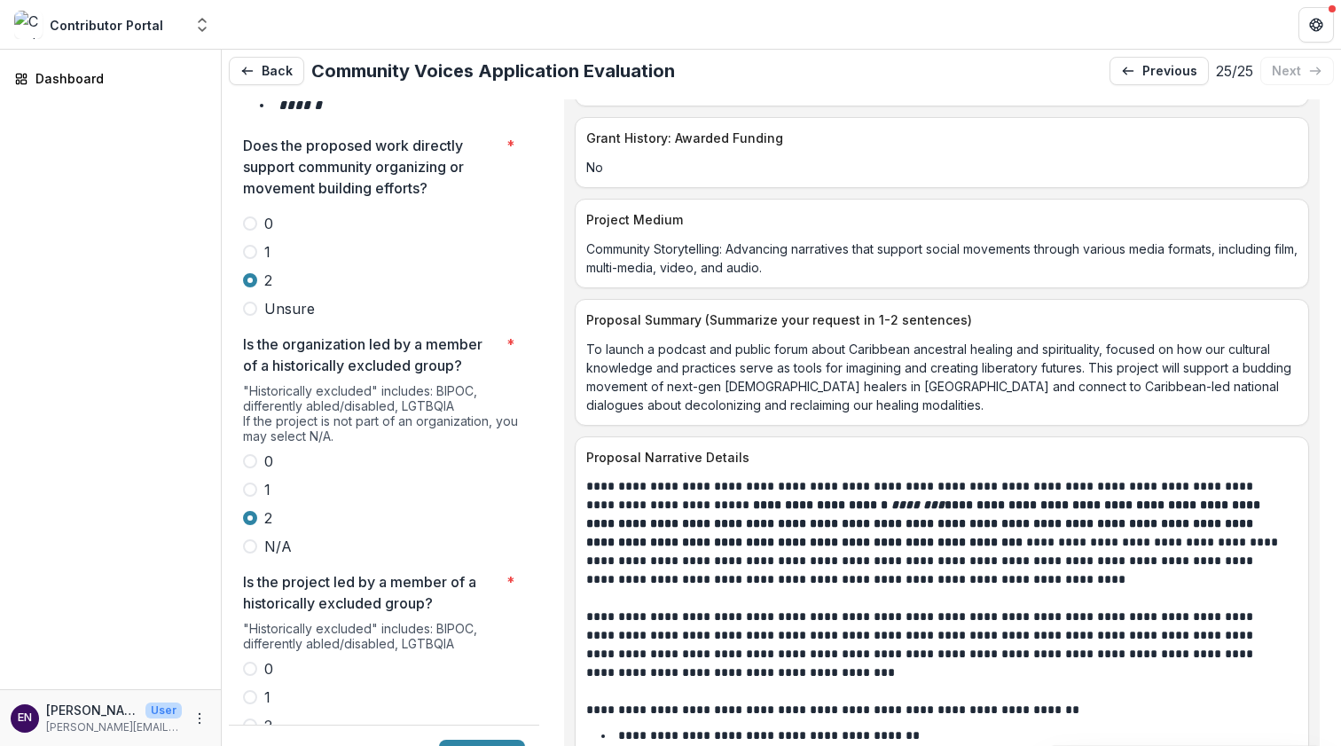
scroll to position [3228, 0]
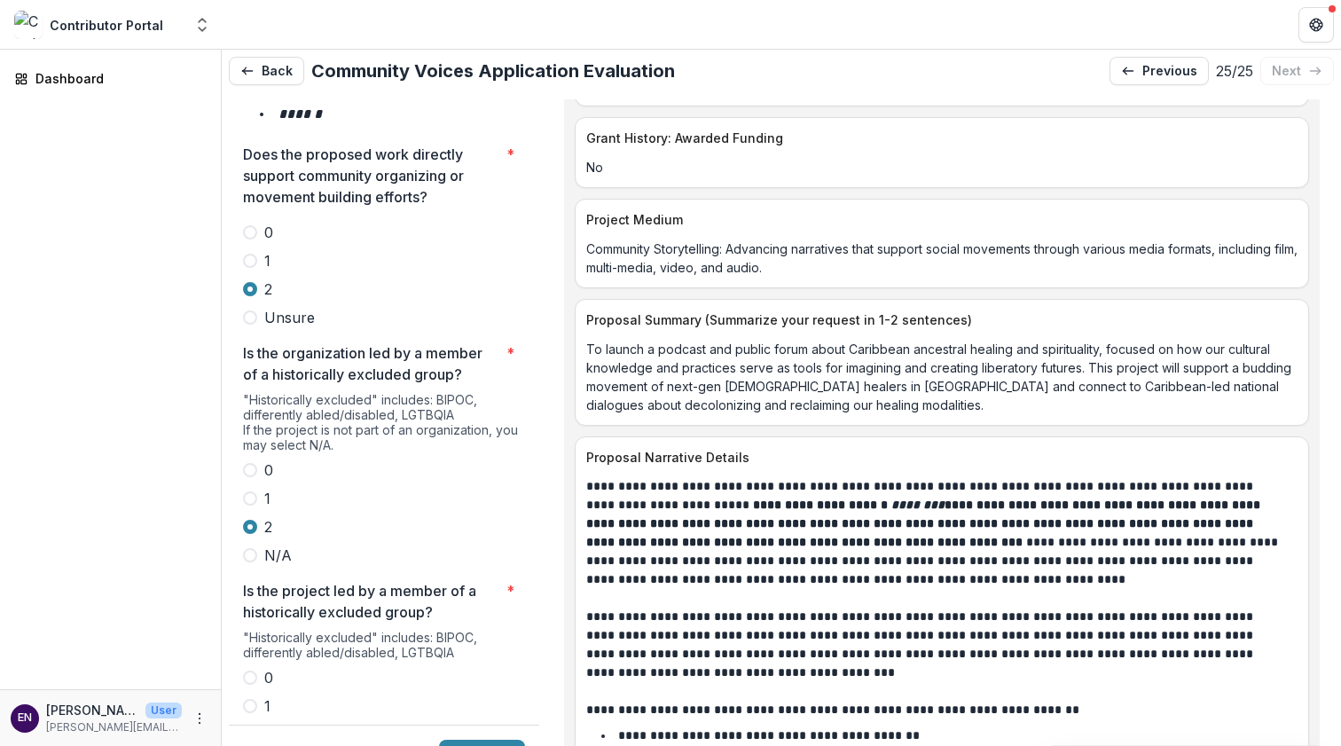
click at [249, 548] on span at bounding box center [250, 555] width 14 height 14
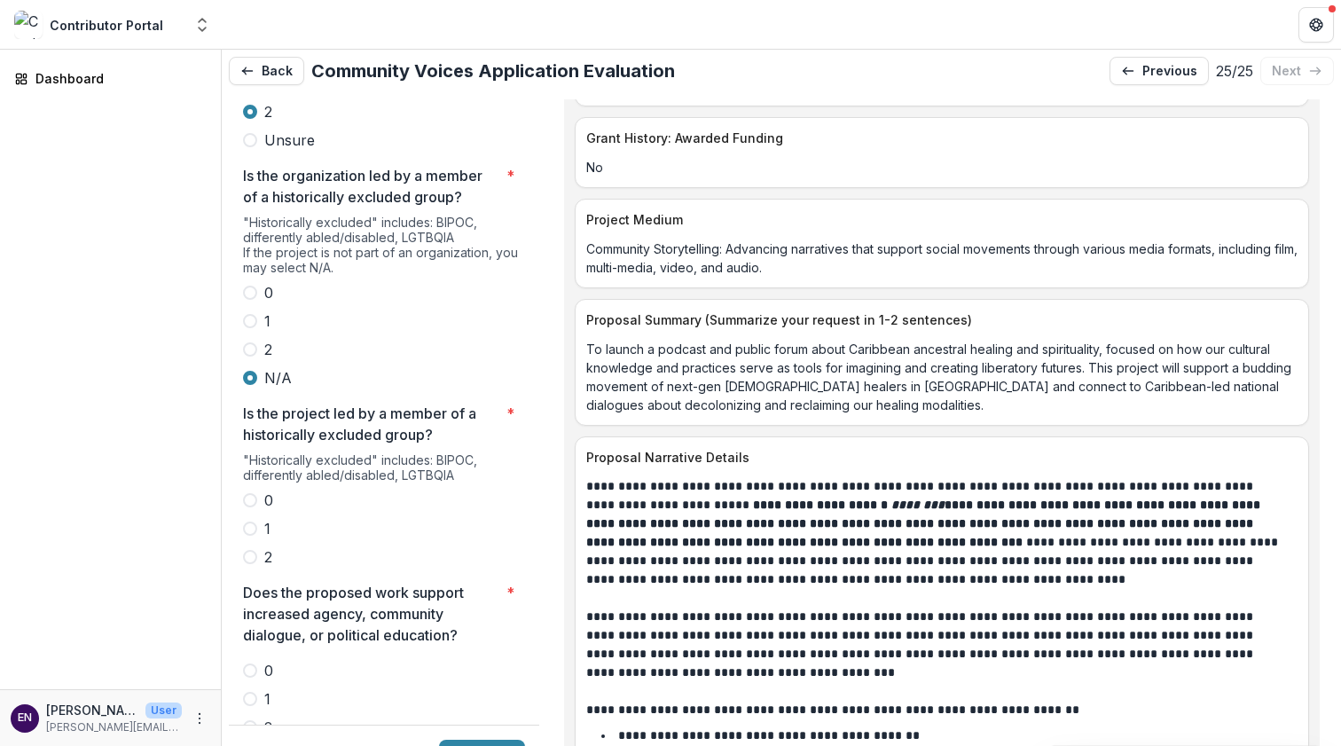
scroll to position [3409, 0]
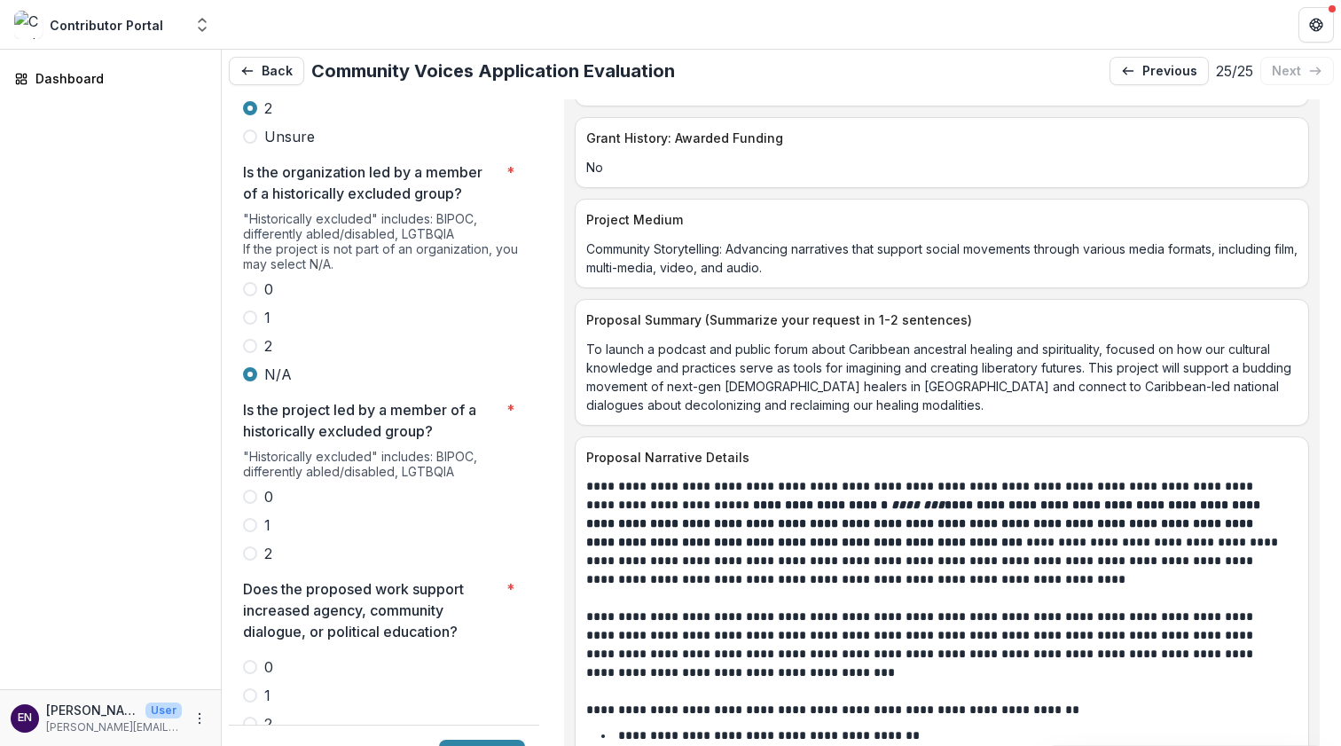
click at [244, 547] on span at bounding box center [250, 554] width 14 height 14
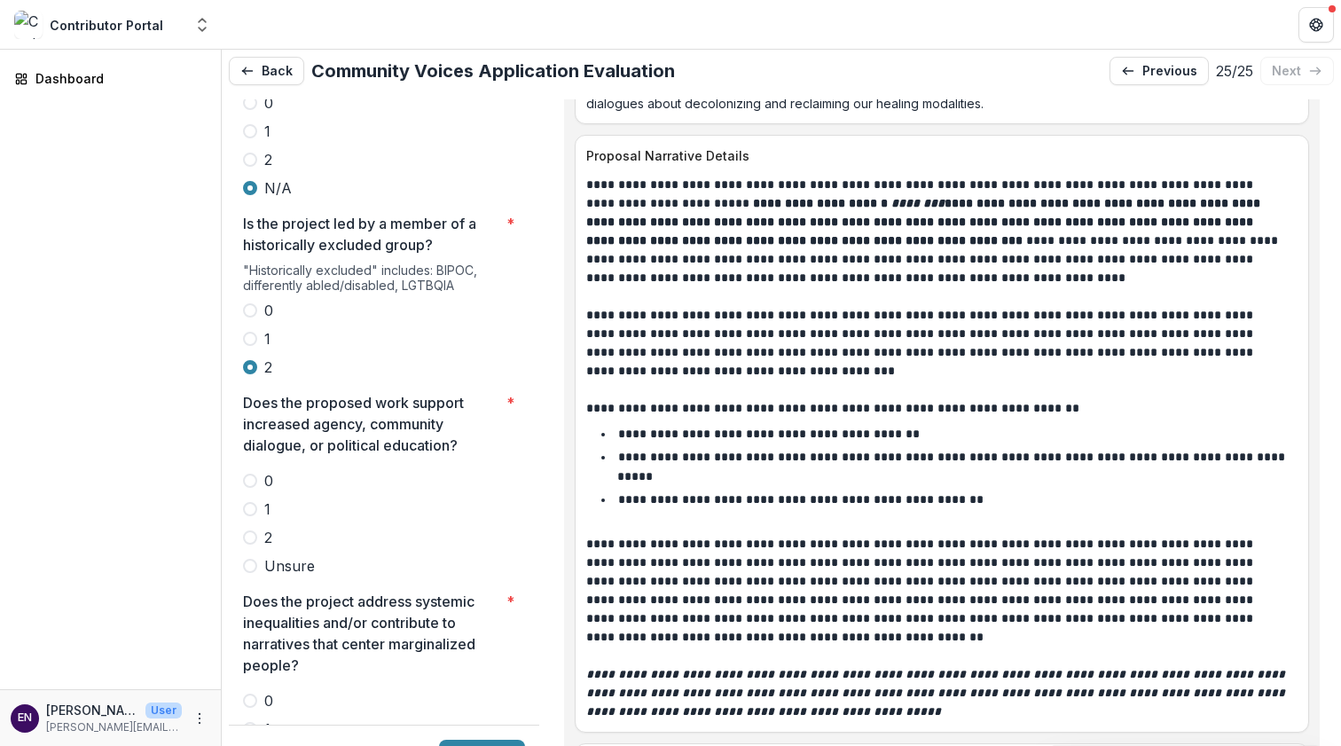
scroll to position [8407, 0]
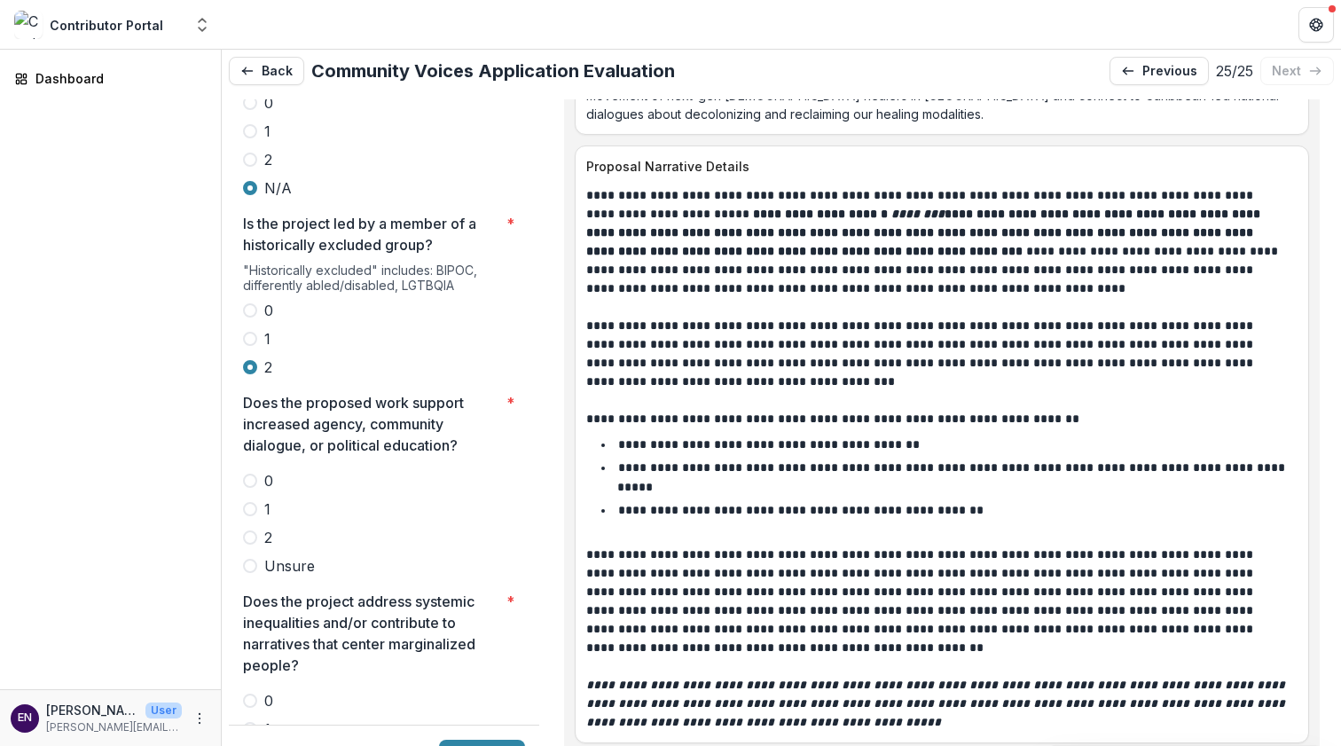
click at [251, 531] on span at bounding box center [250, 538] width 14 height 14
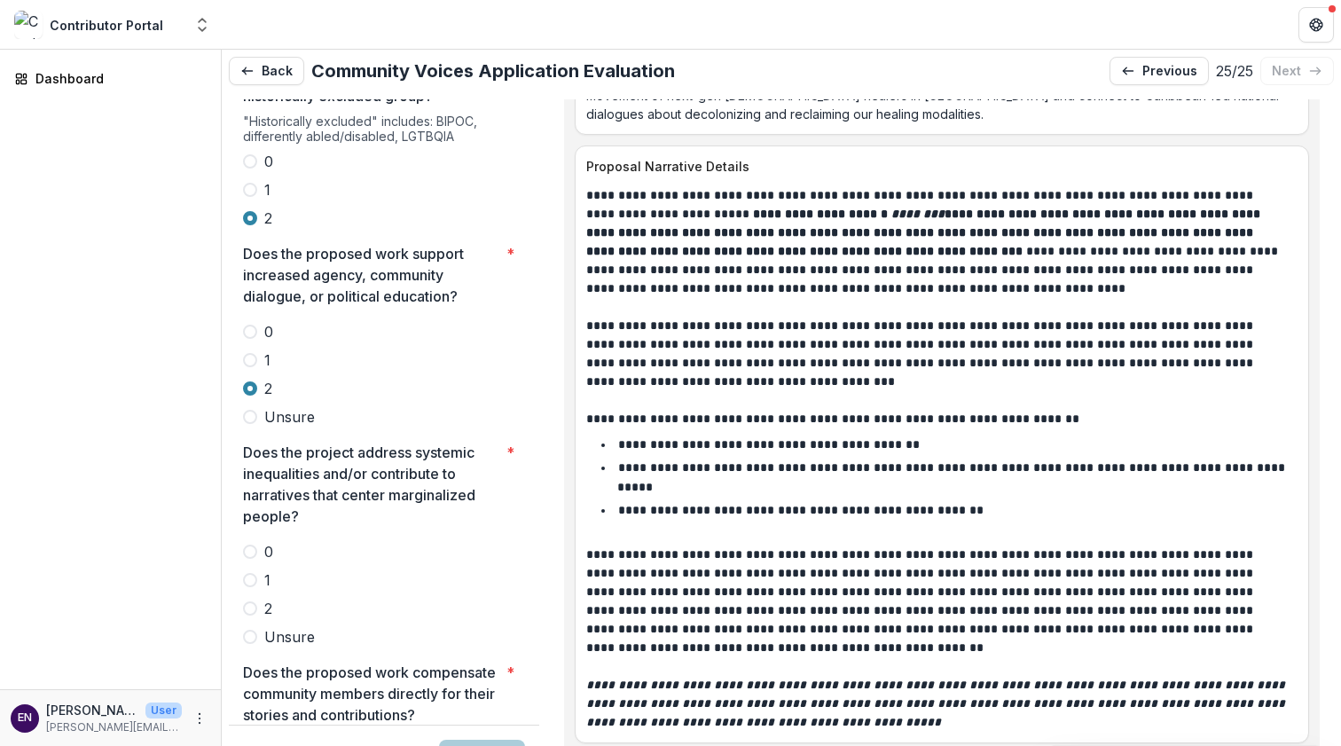
scroll to position [3753, 0]
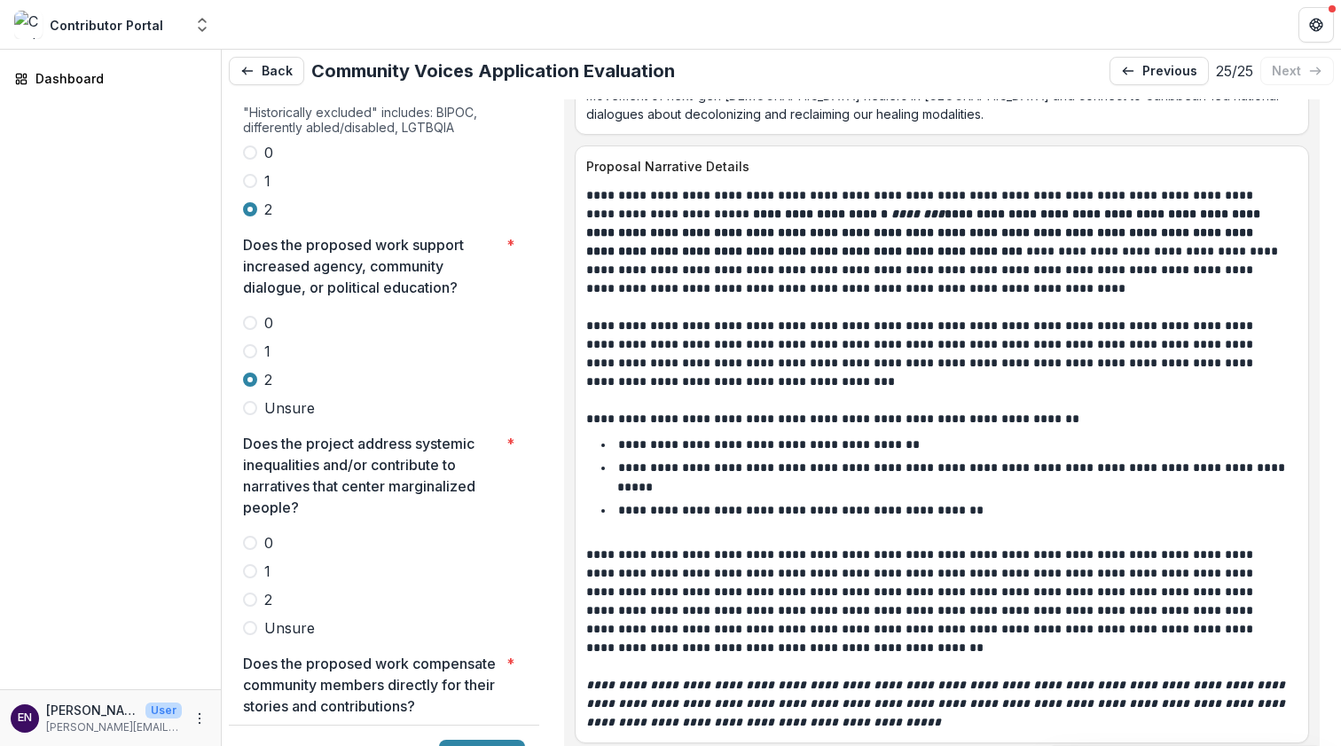
click at [248, 564] on span at bounding box center [250, 571] width 14 height 14
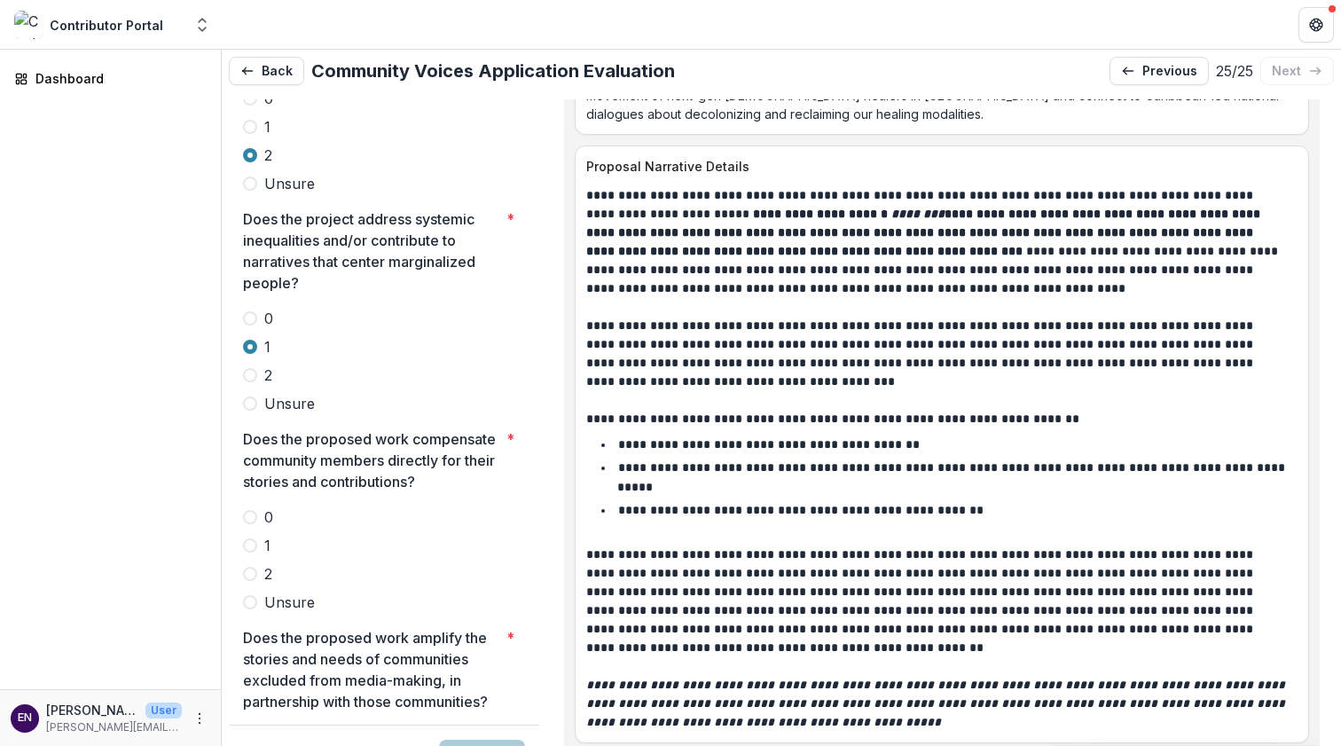
scroll to position [3980, 0]
click at [250, 536] on span at bounding box center [250, 543] width 14 height 14
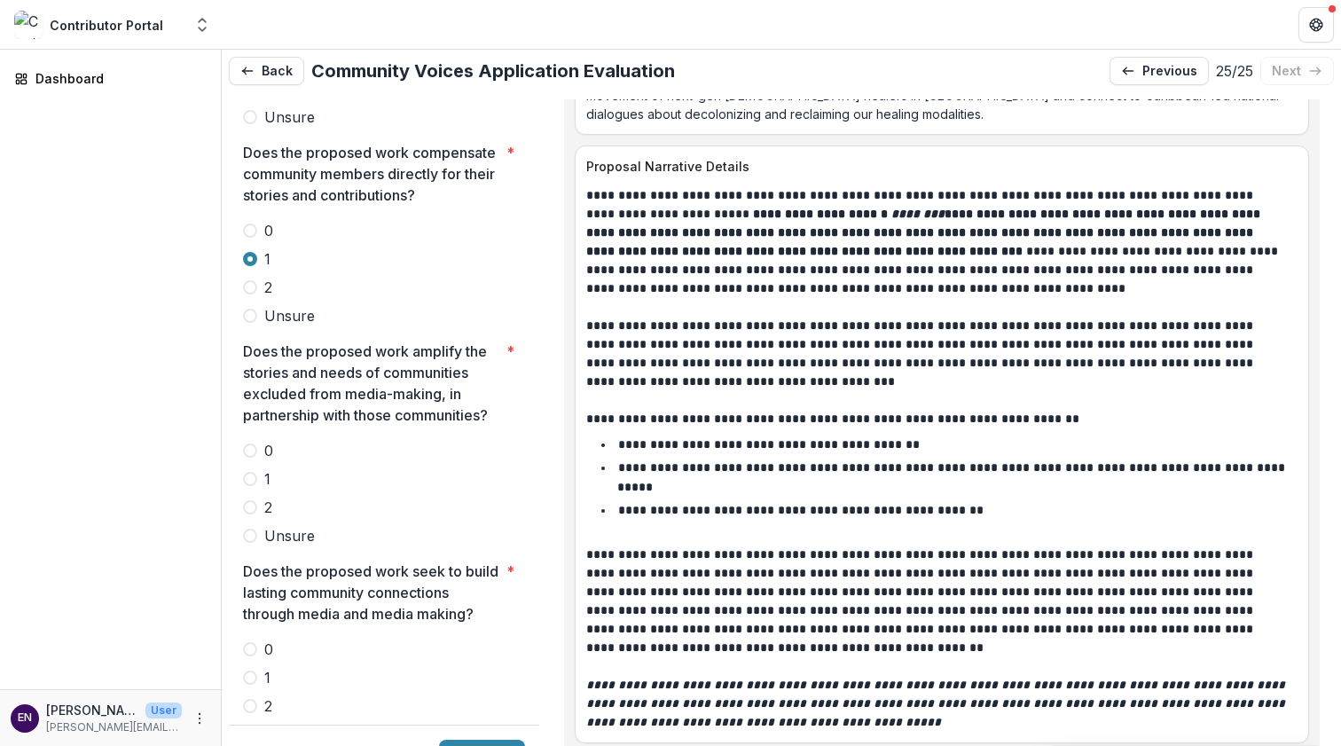
scroll to position [4270, 0]
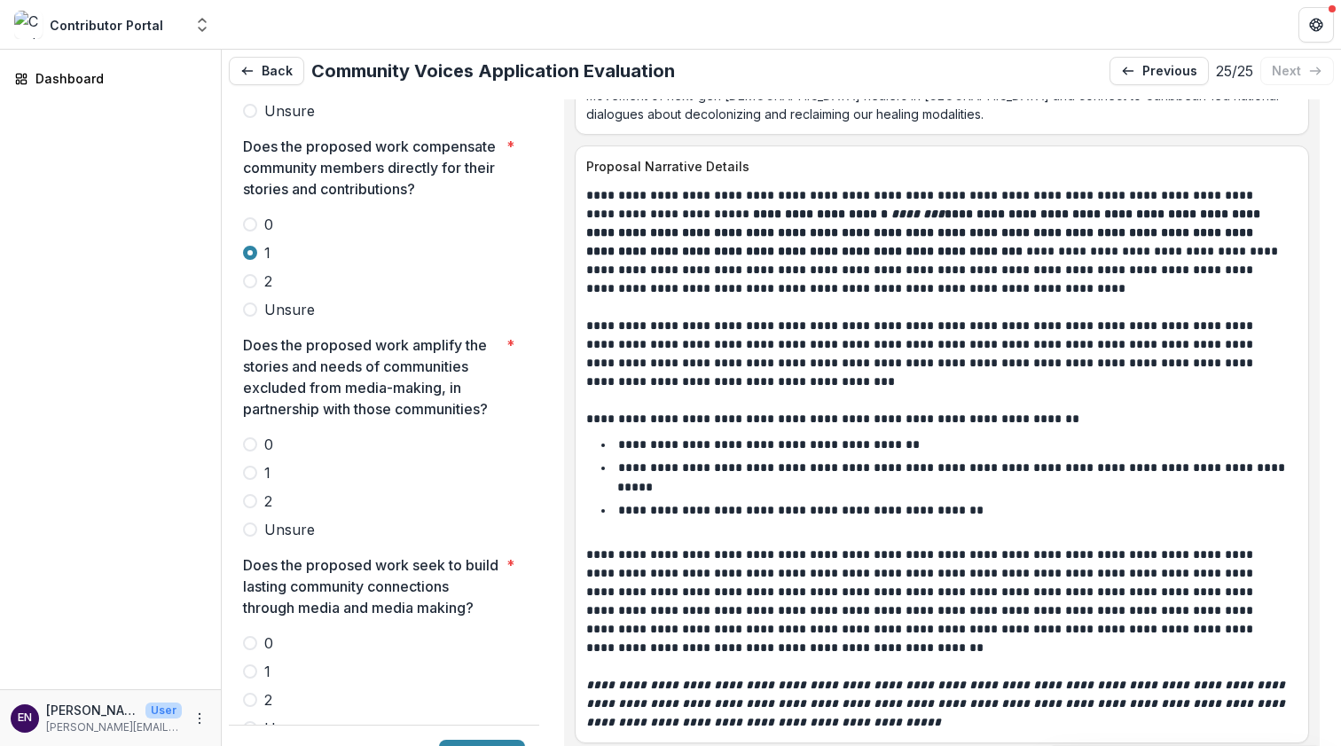
click at [248, 494] on span at bounding box center [250, 501] width 14 height 14
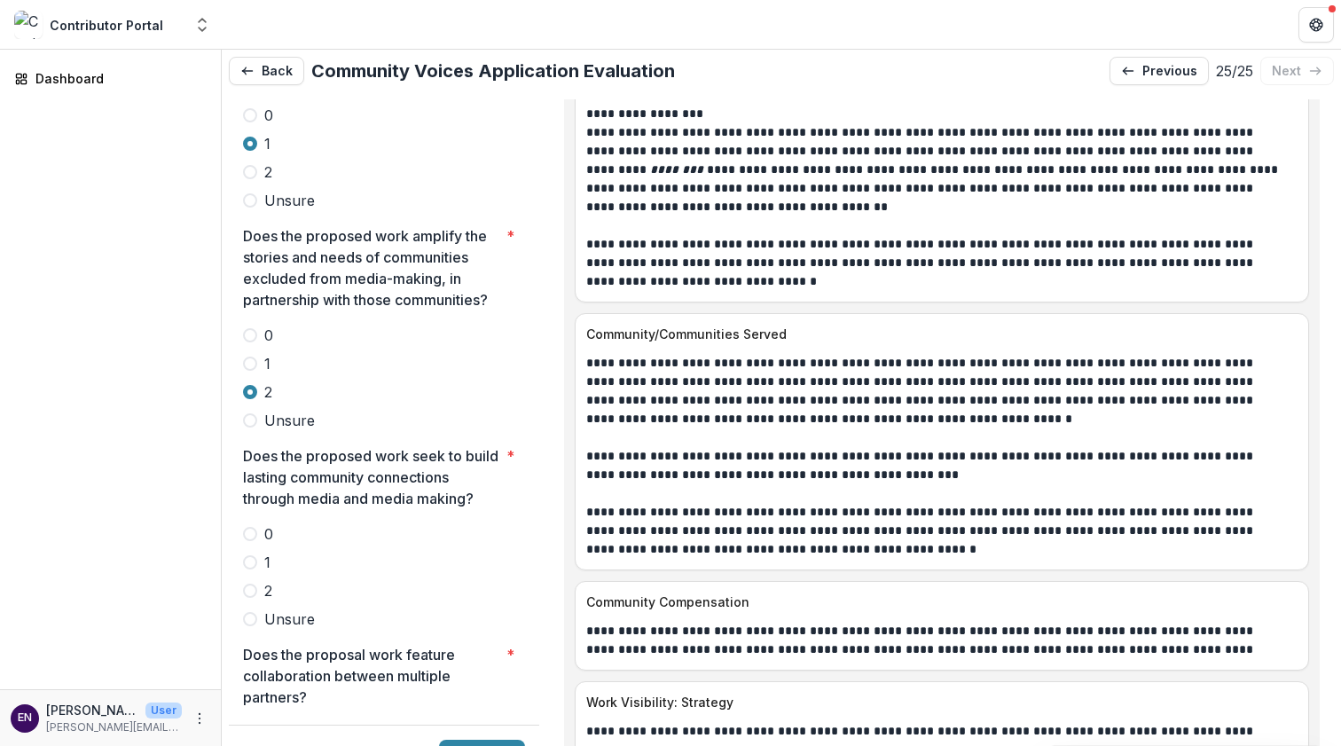
scroll to position [8887, 0]
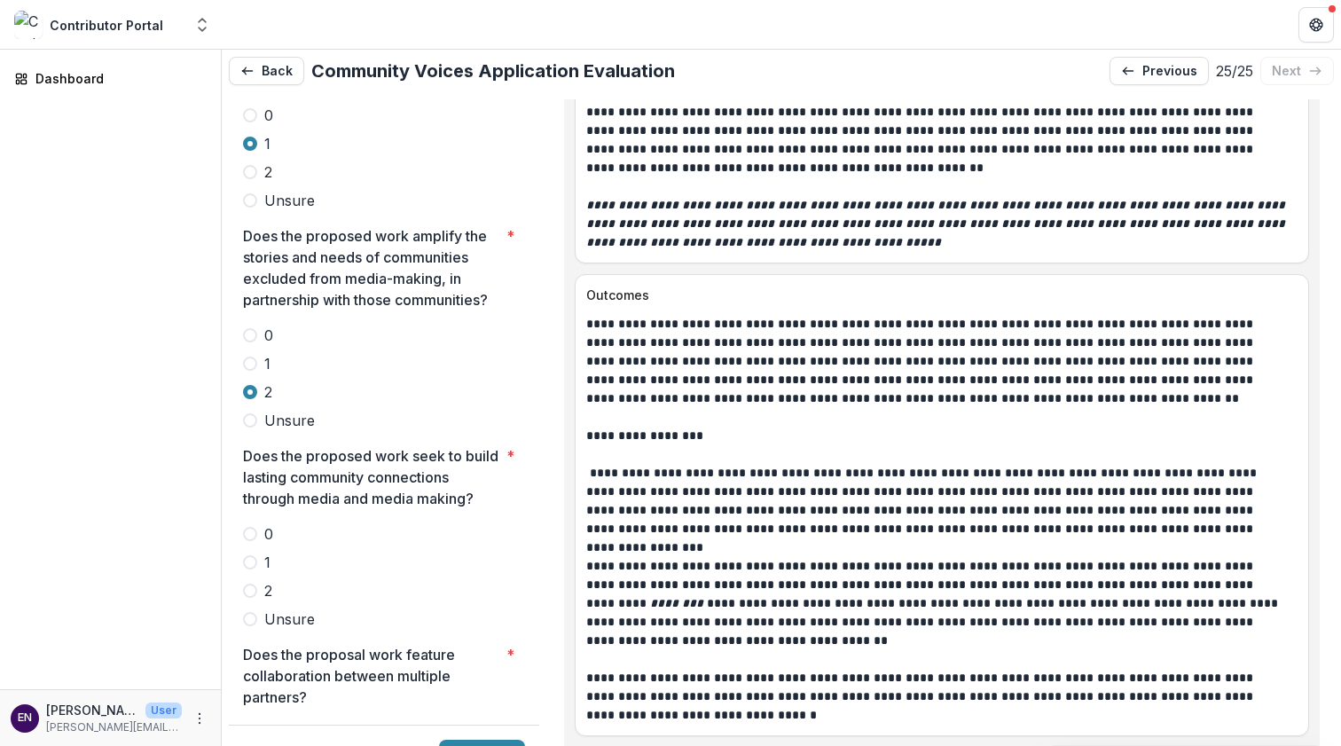
click at [290, 552] on label "1" at bounding box center [384, 562] width 282 height 21
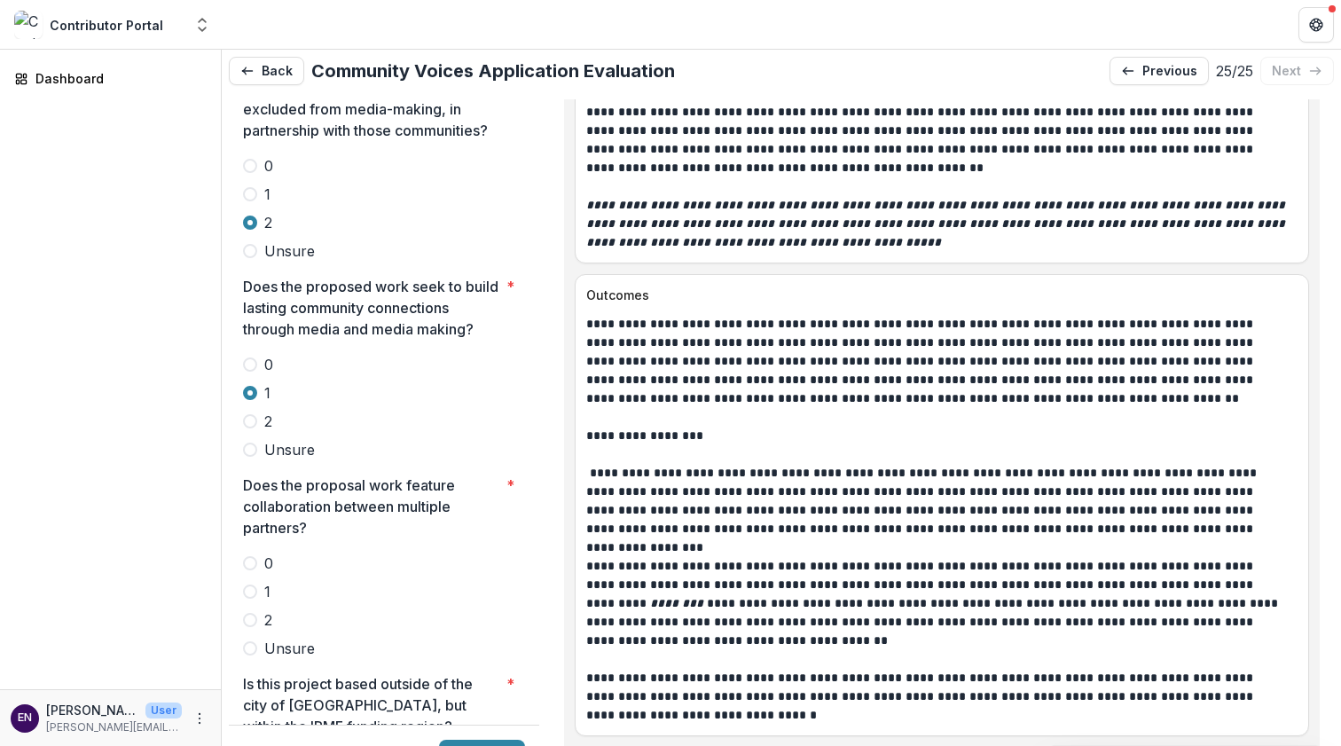
click at [322, 609] on label "2" at bounding box center [384, 619] width 282 height 21
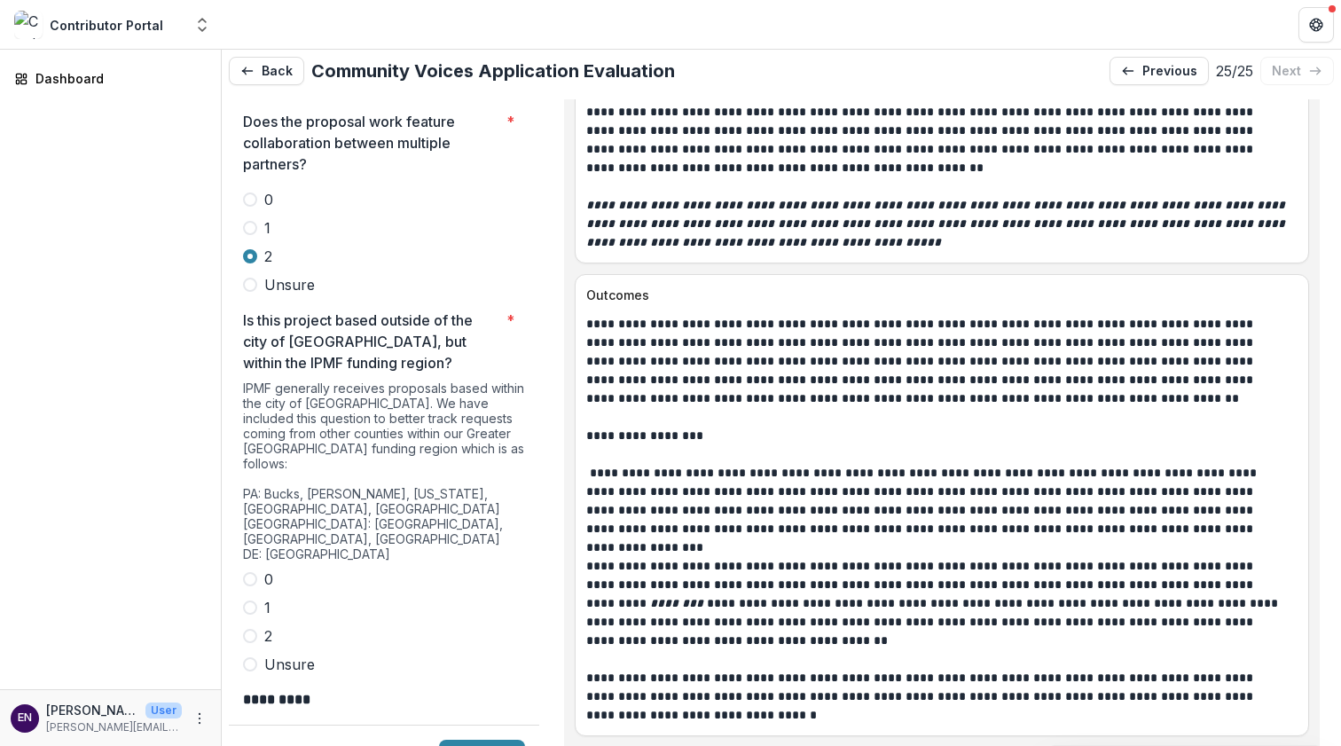
scroll to position [4919, 0]
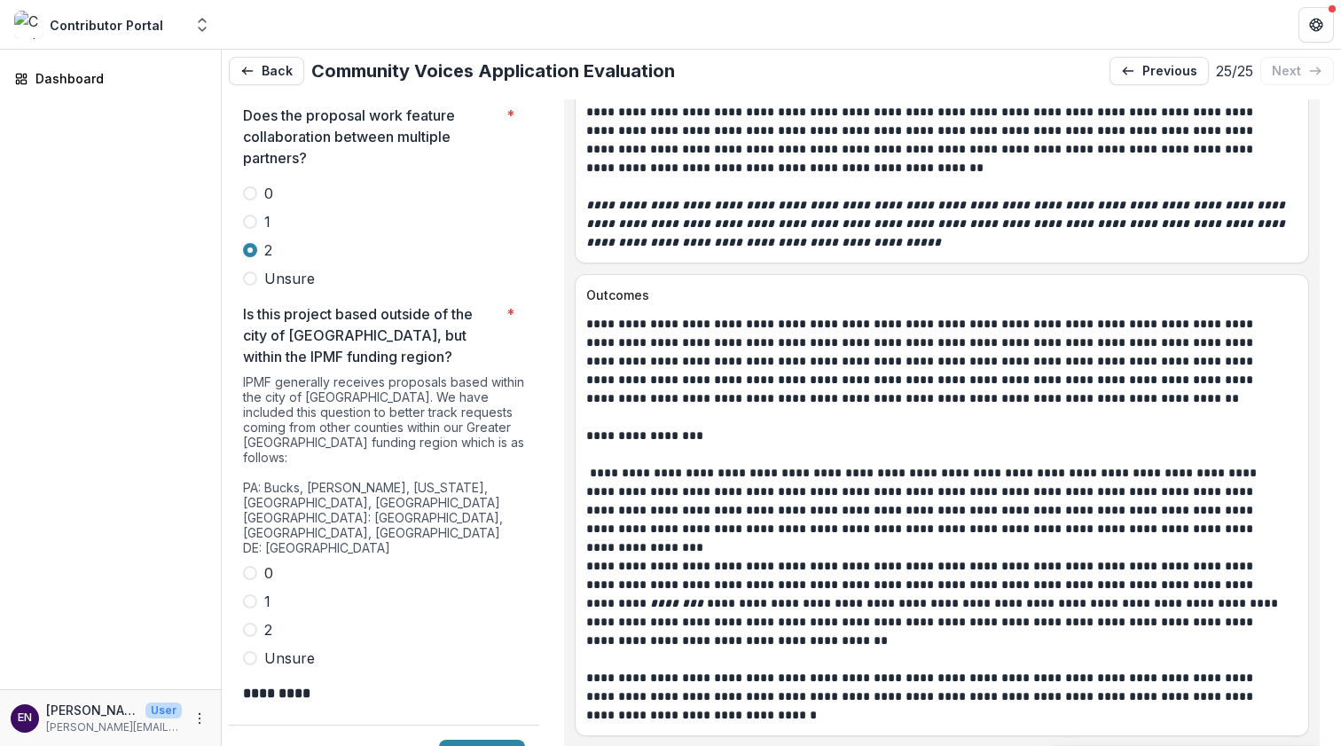
click at [322, 619] on label "2" at bounding box center [384, 629] width 282 height 21
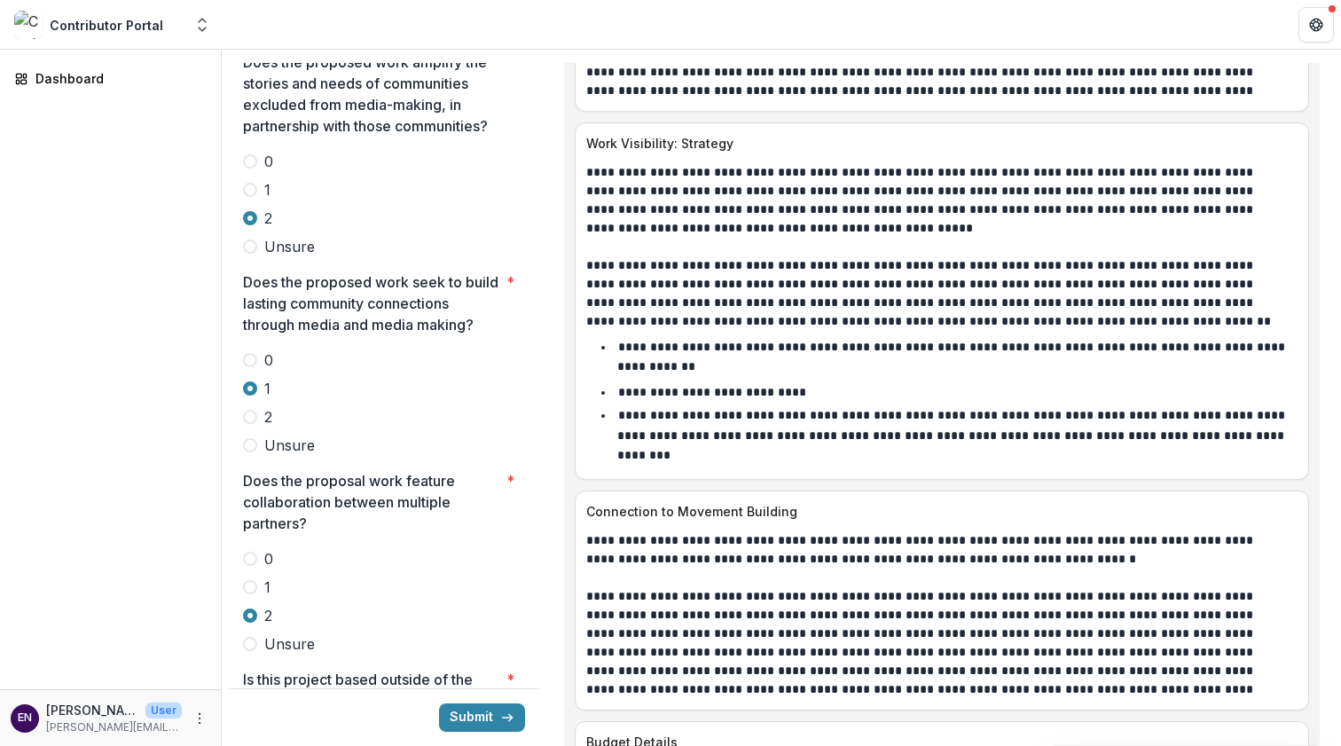
scroll to position [4294, 0]
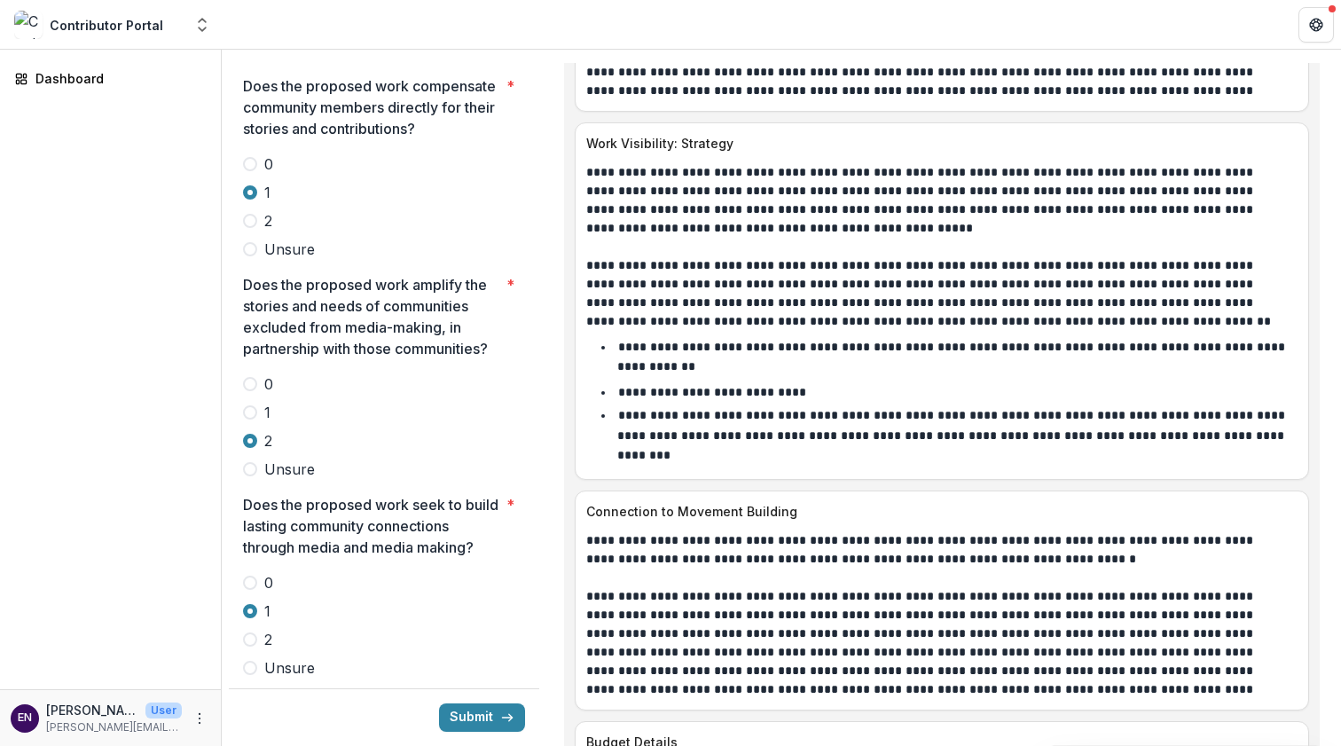
click at [273, 402] on label "1" at bounding box center [384, 412] width 282 height 21
click at [352, 430] on label "2" at bounding box center [384, 440] width 282 height 21
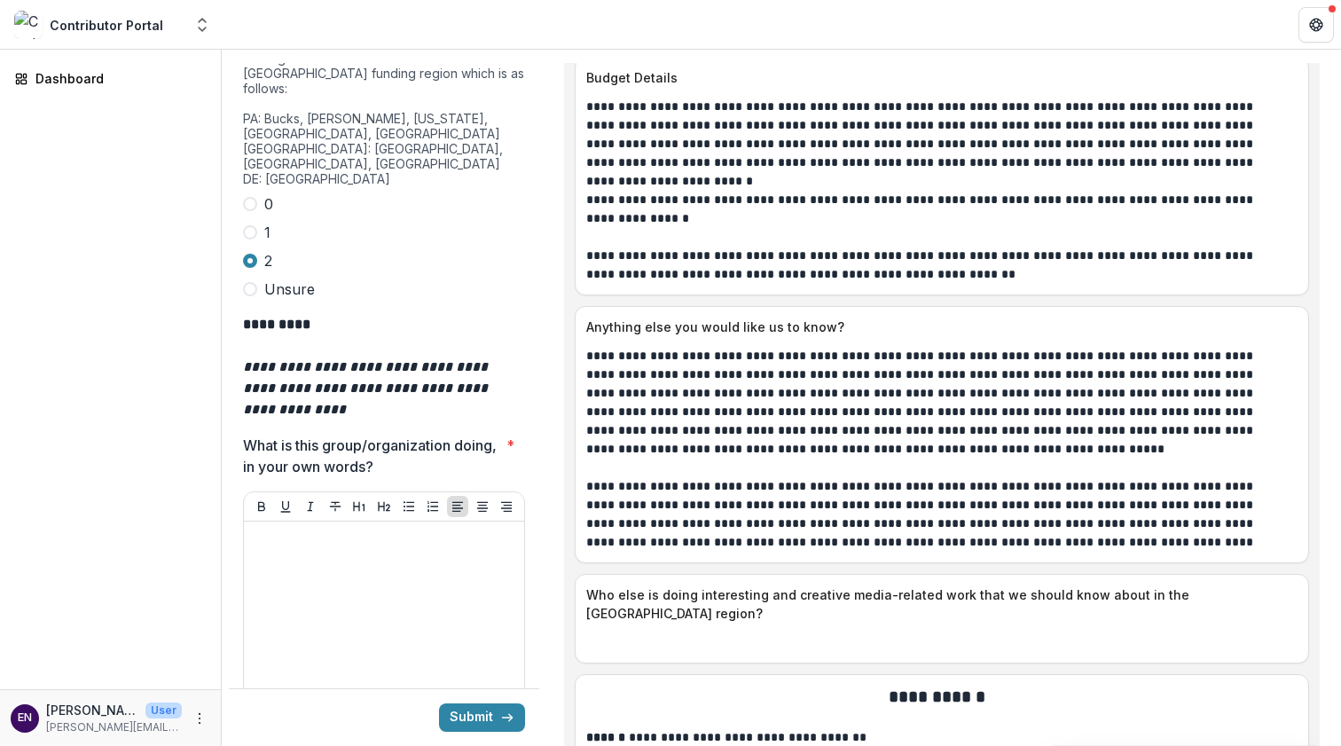
scroll to position [10432, 0]
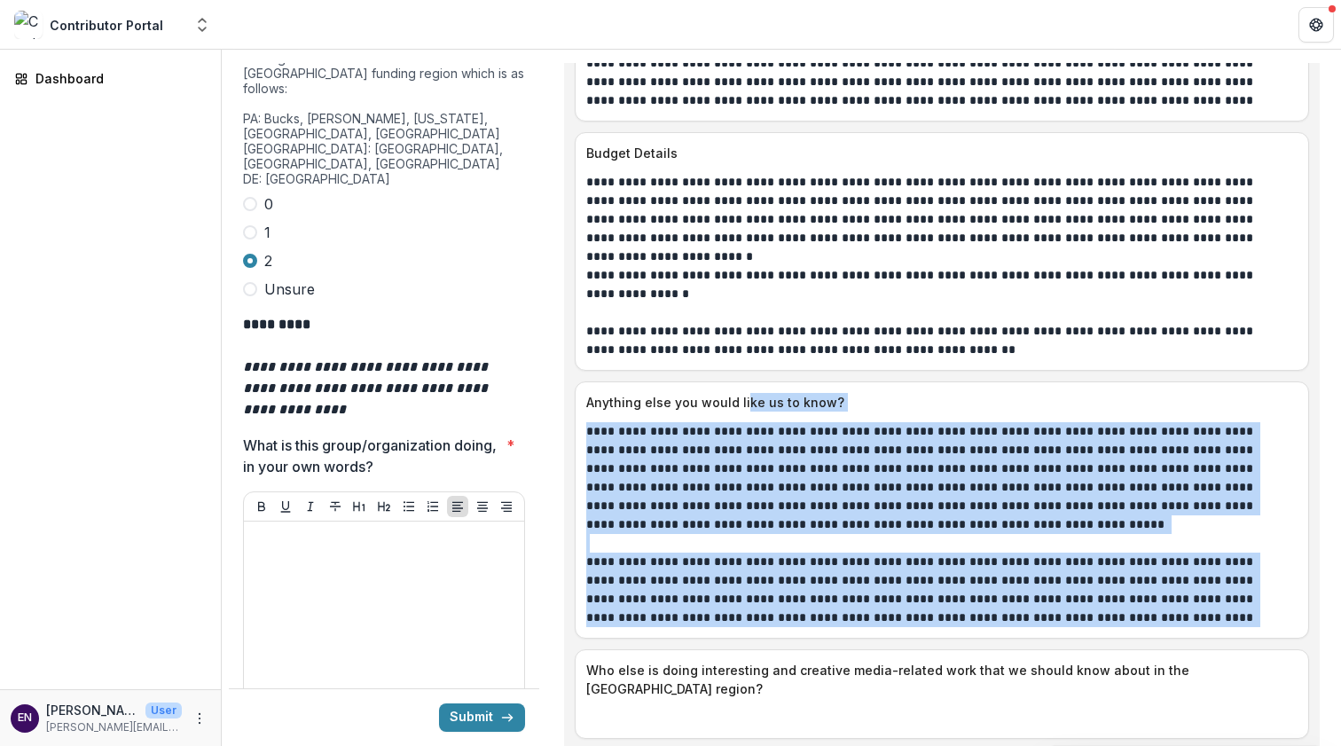
drag, startPoint x: 1160, startPoint y: 523, endPoint x: 741, endPoint y: 295, distance: 477.6
click at [741, 381] on div "**********" at bounding box center [942, 509] width 735 height 257
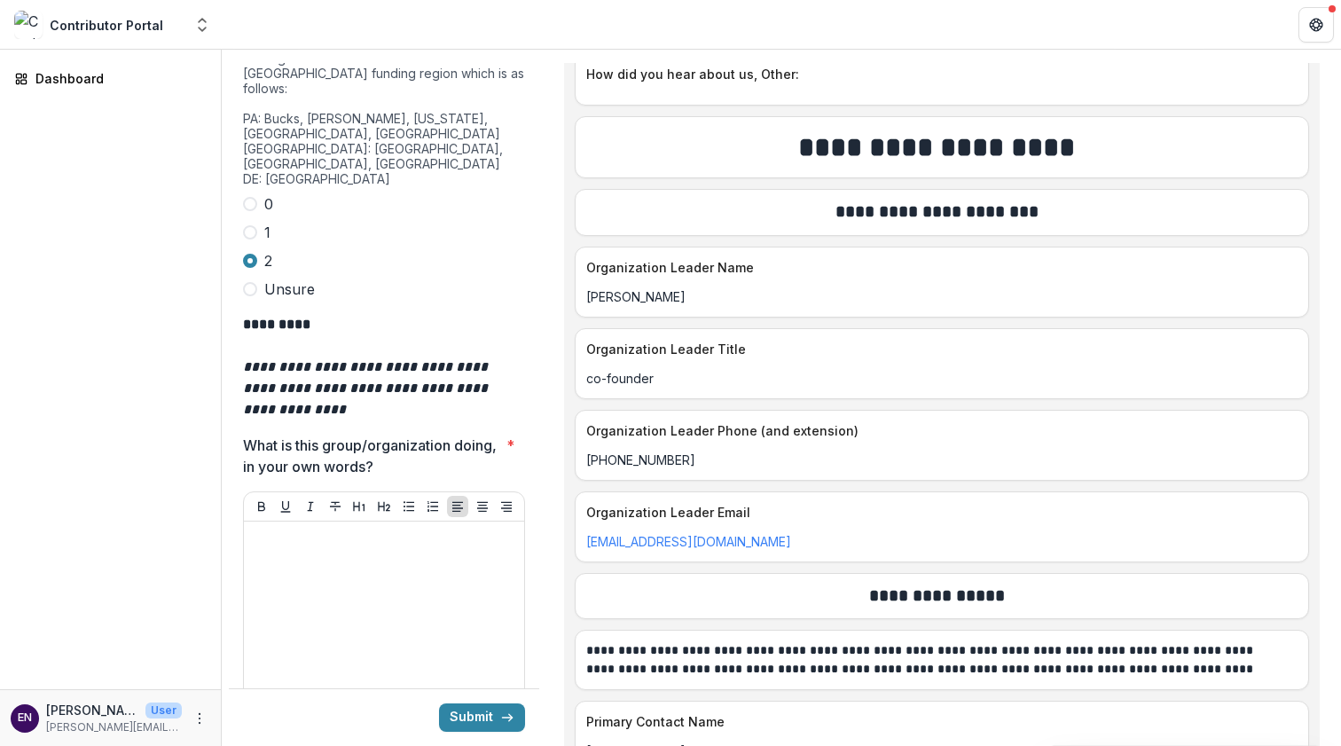
scroll to position [4647, 0]
